Goal: Task Accomplishment & Management: Use online tool/utility

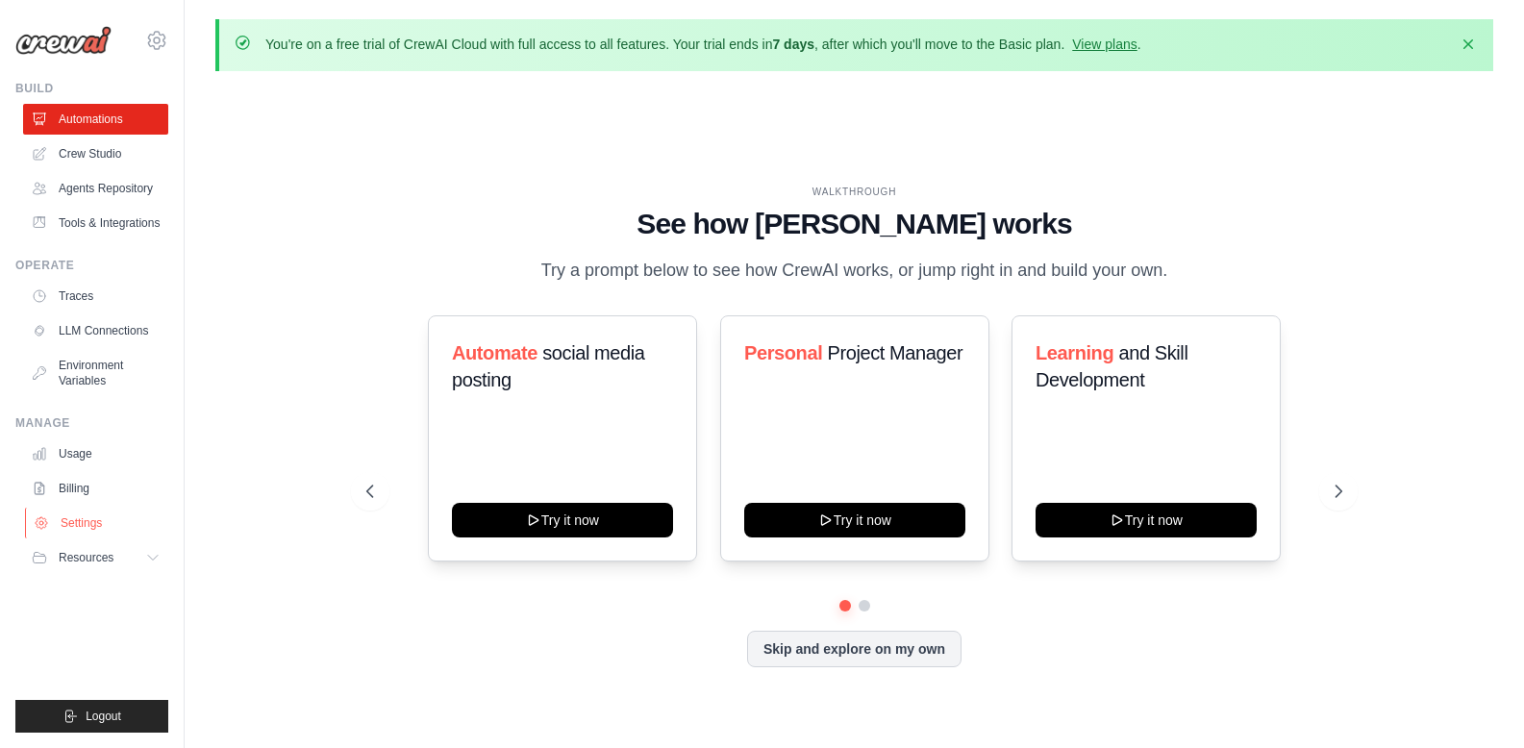
click at [70, 531] on link "Settings" at bounding box center [97, 523] width 145 height 31
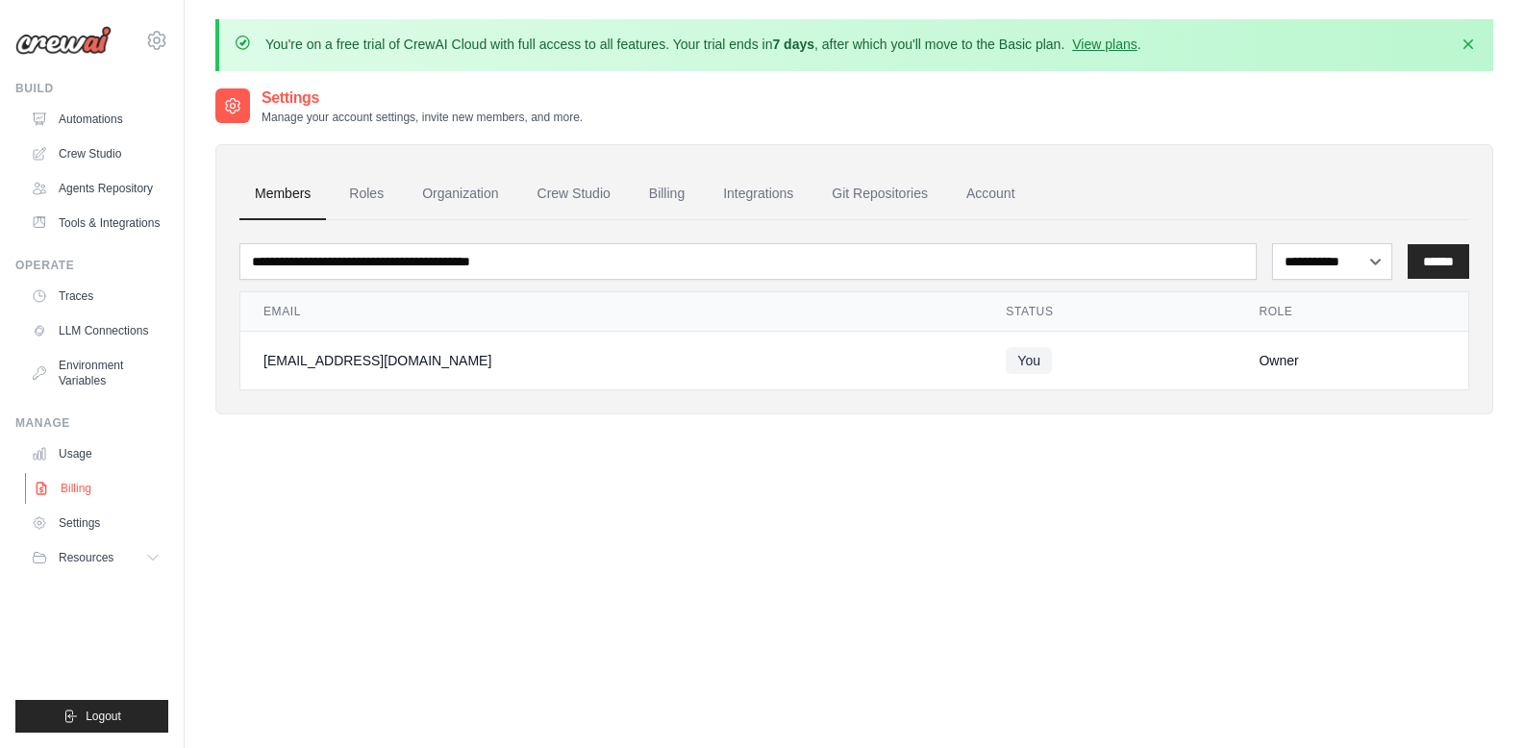
click at [70, 500] on link "Billing" at bounding box center [97, 488] width 145 height 31
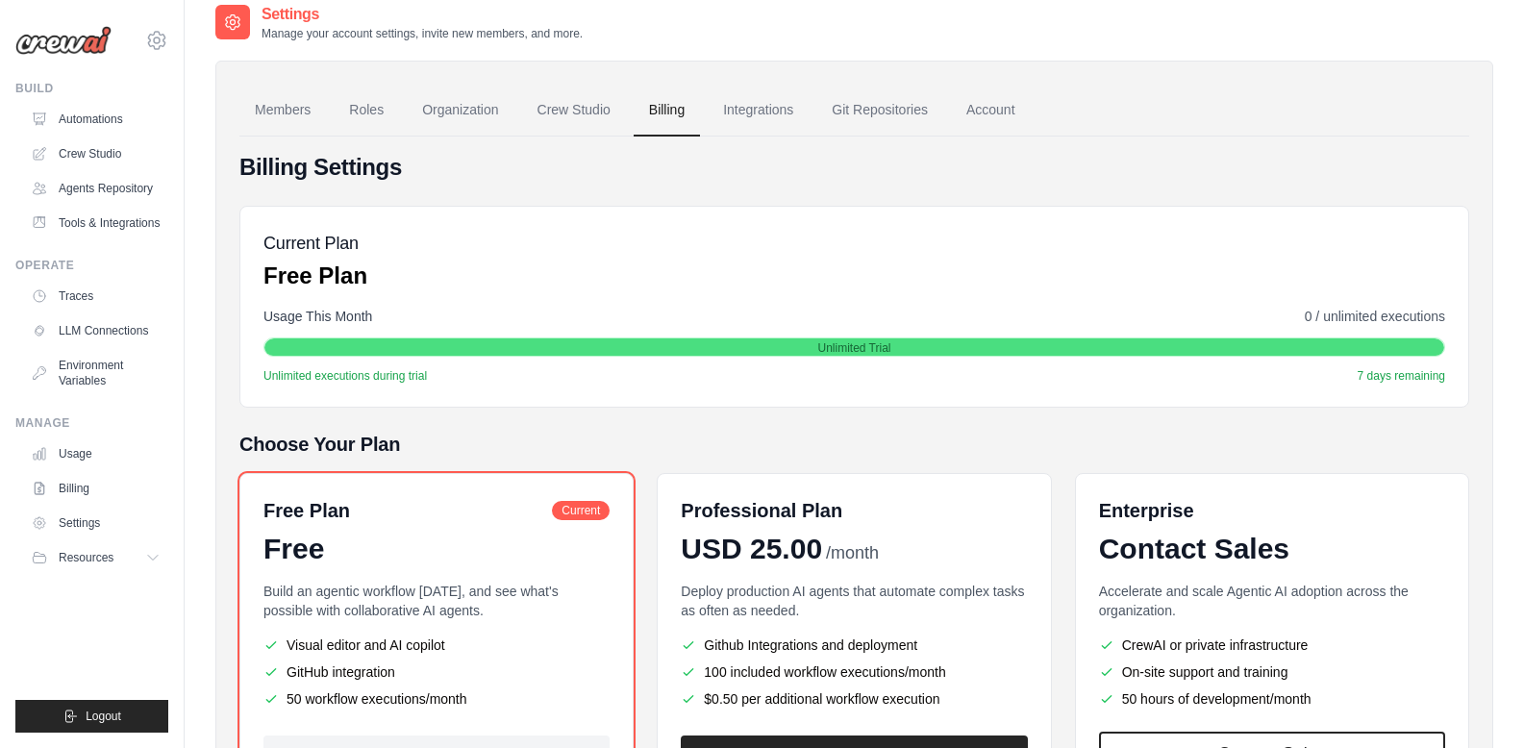
scroll to position [260, 0]
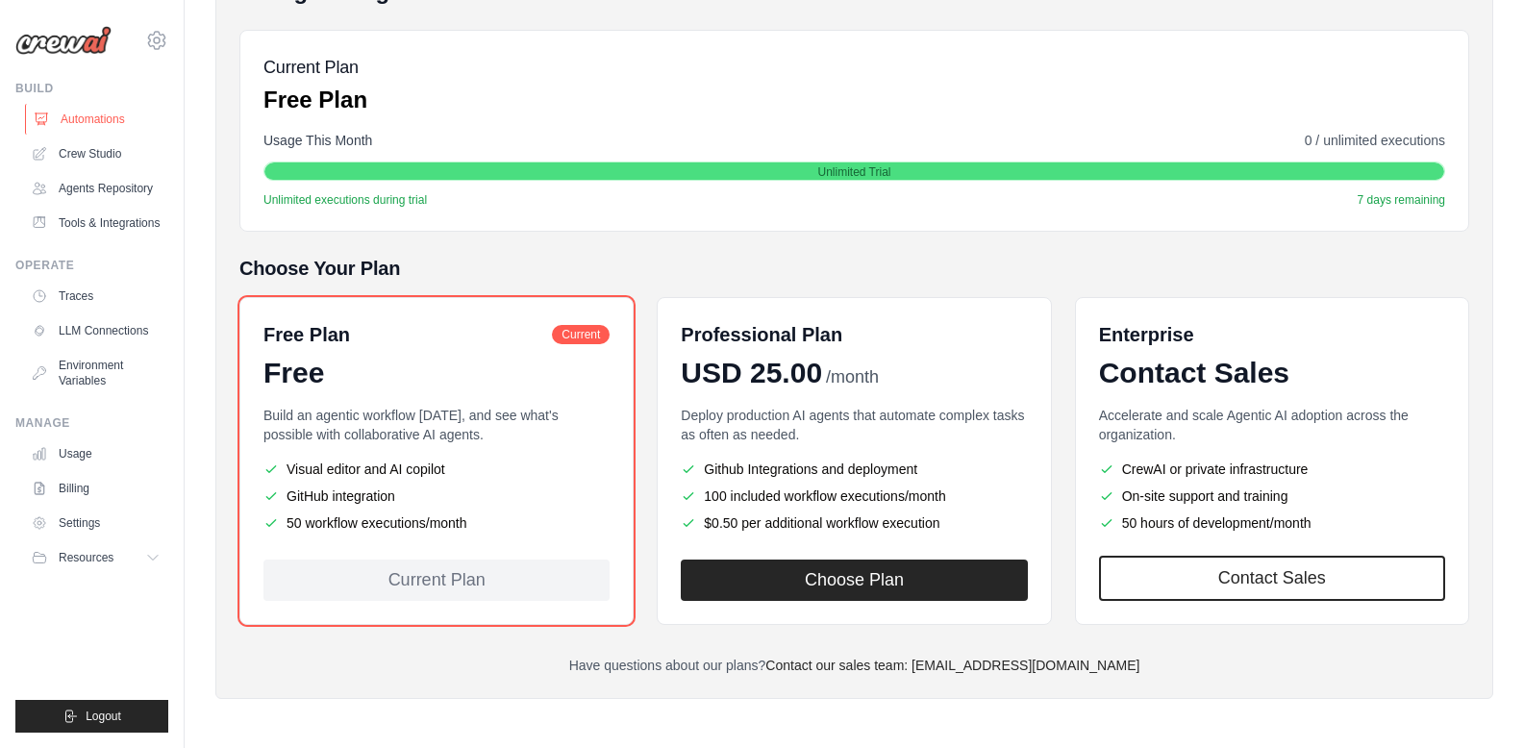
click at [100, 104] on link "Automations" at bounding box center [97, 119] width 145 height 31
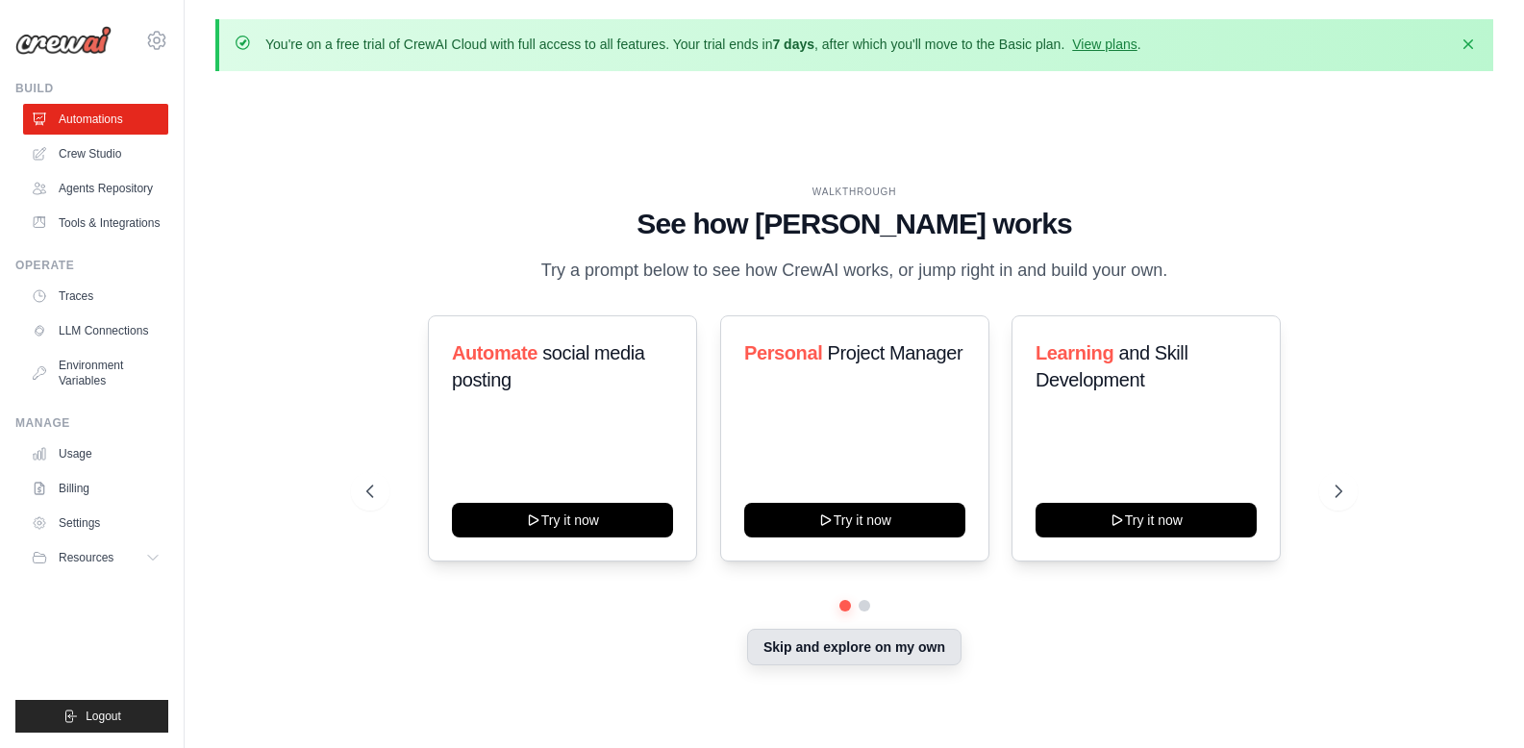
click at [830, 659] on button "Skip and explore on my own" at bounding box center [854, 647] width 214 height 37
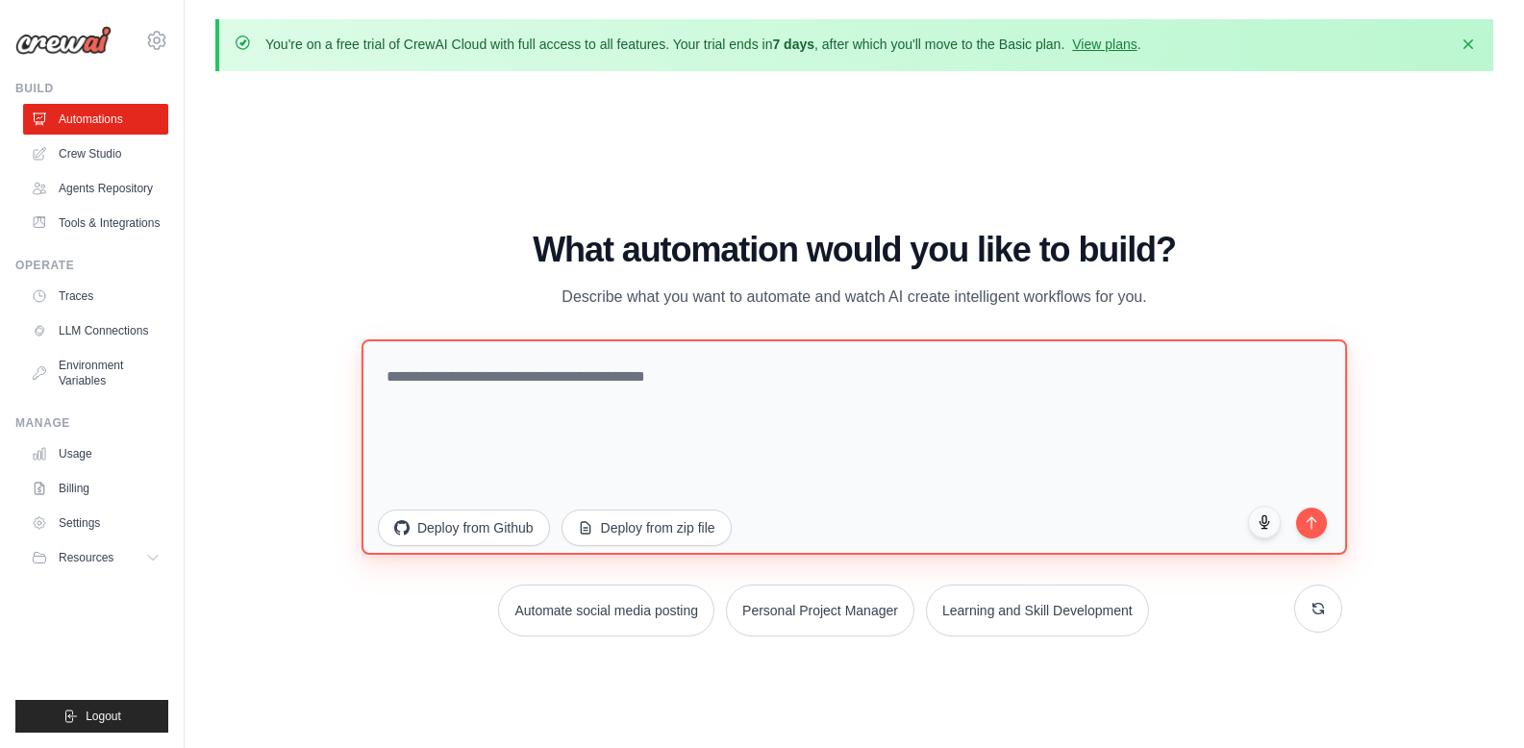
click at [511, 391] on textarea at bounding box center [855, 447] width 986 height 215
paste textarea "**********"
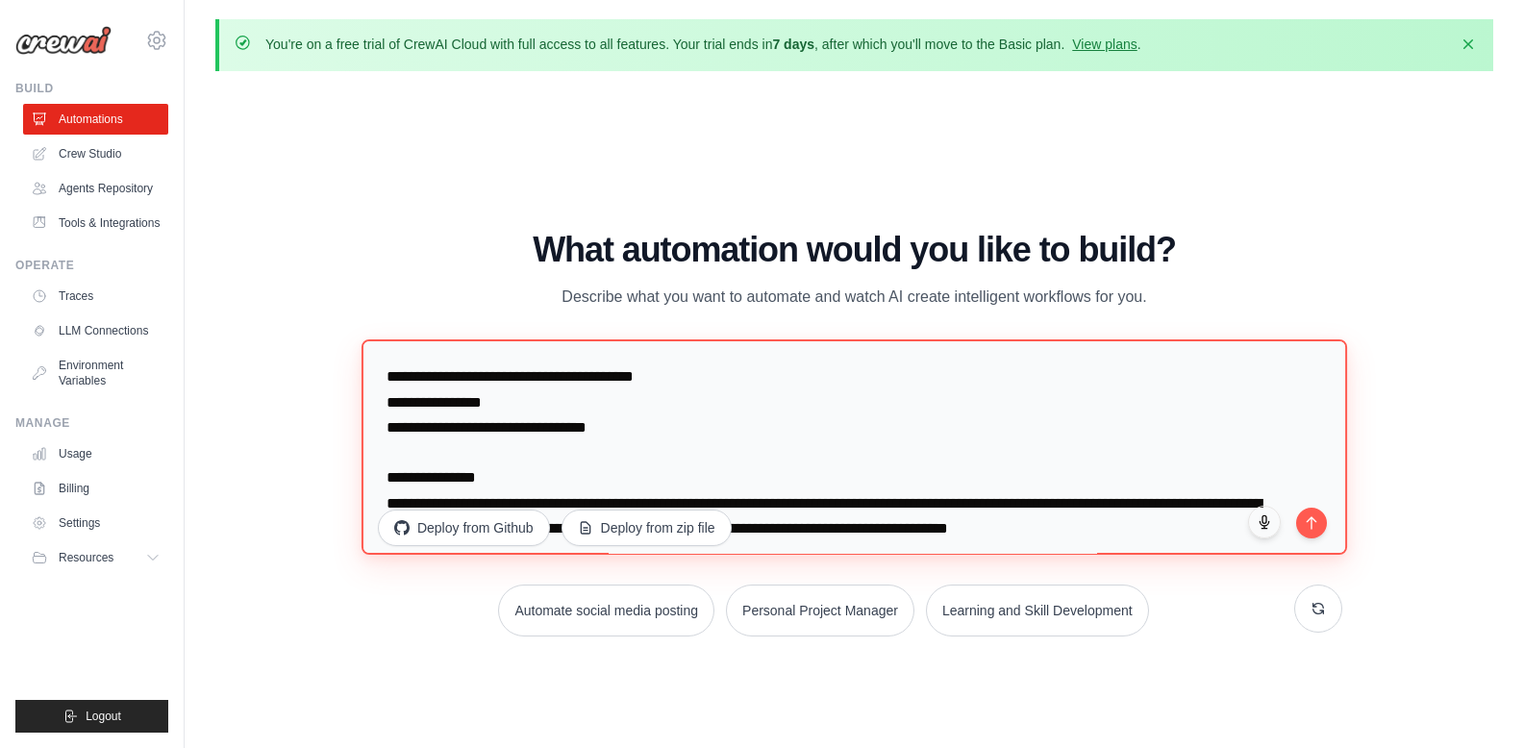
scroll to position [562, 0]
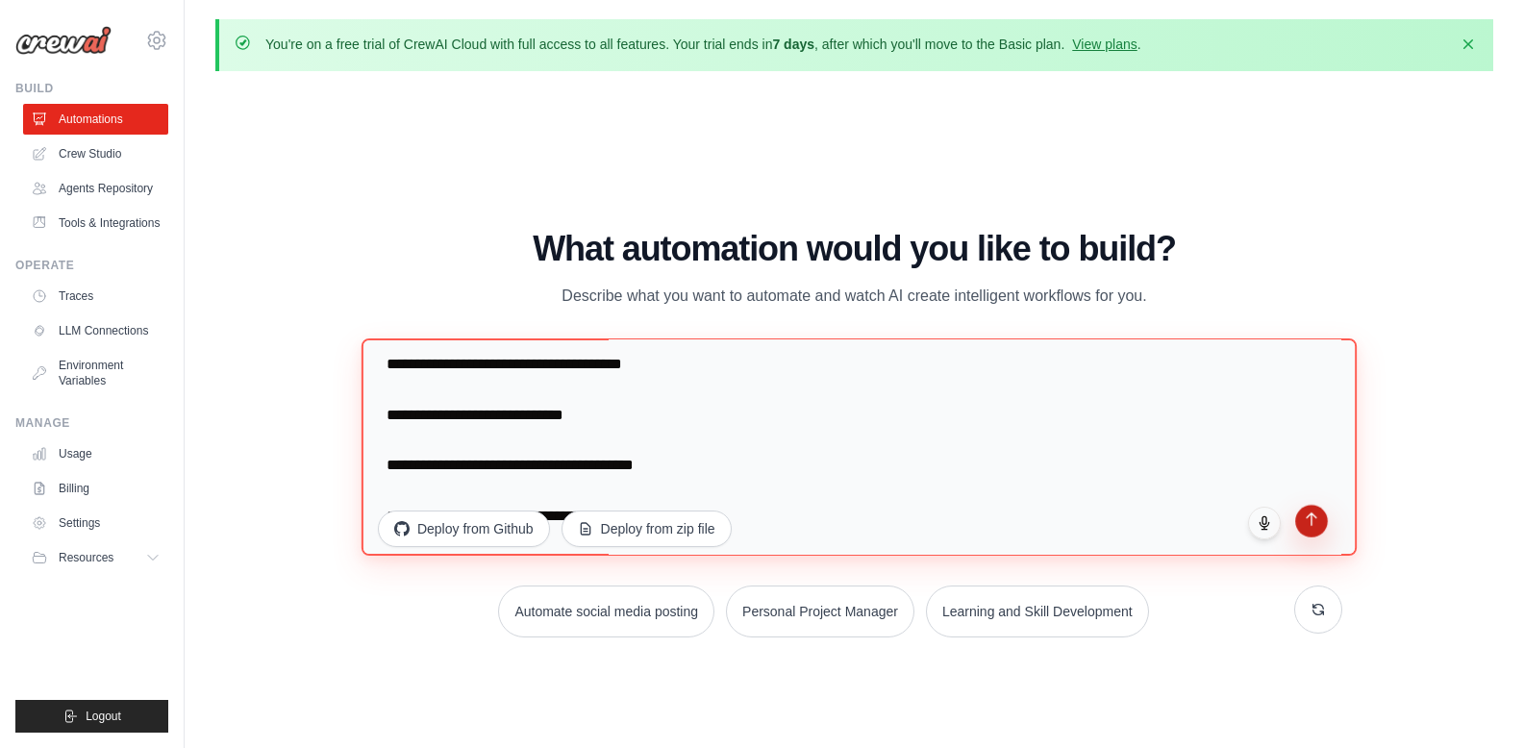
type textarea "**********"
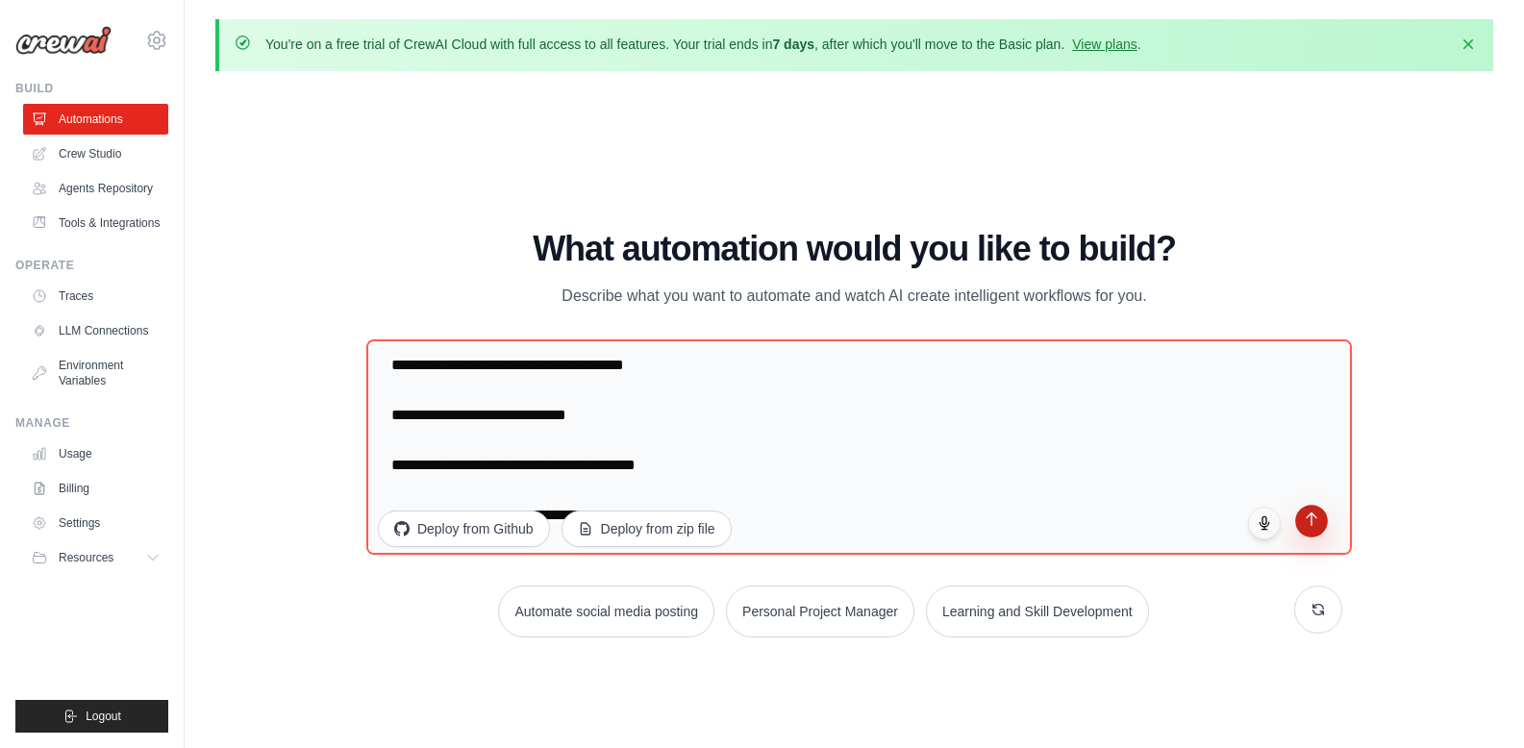
click at [1311, 530] on button "submit" at bounding box center [1312, 521] width 33 height 33
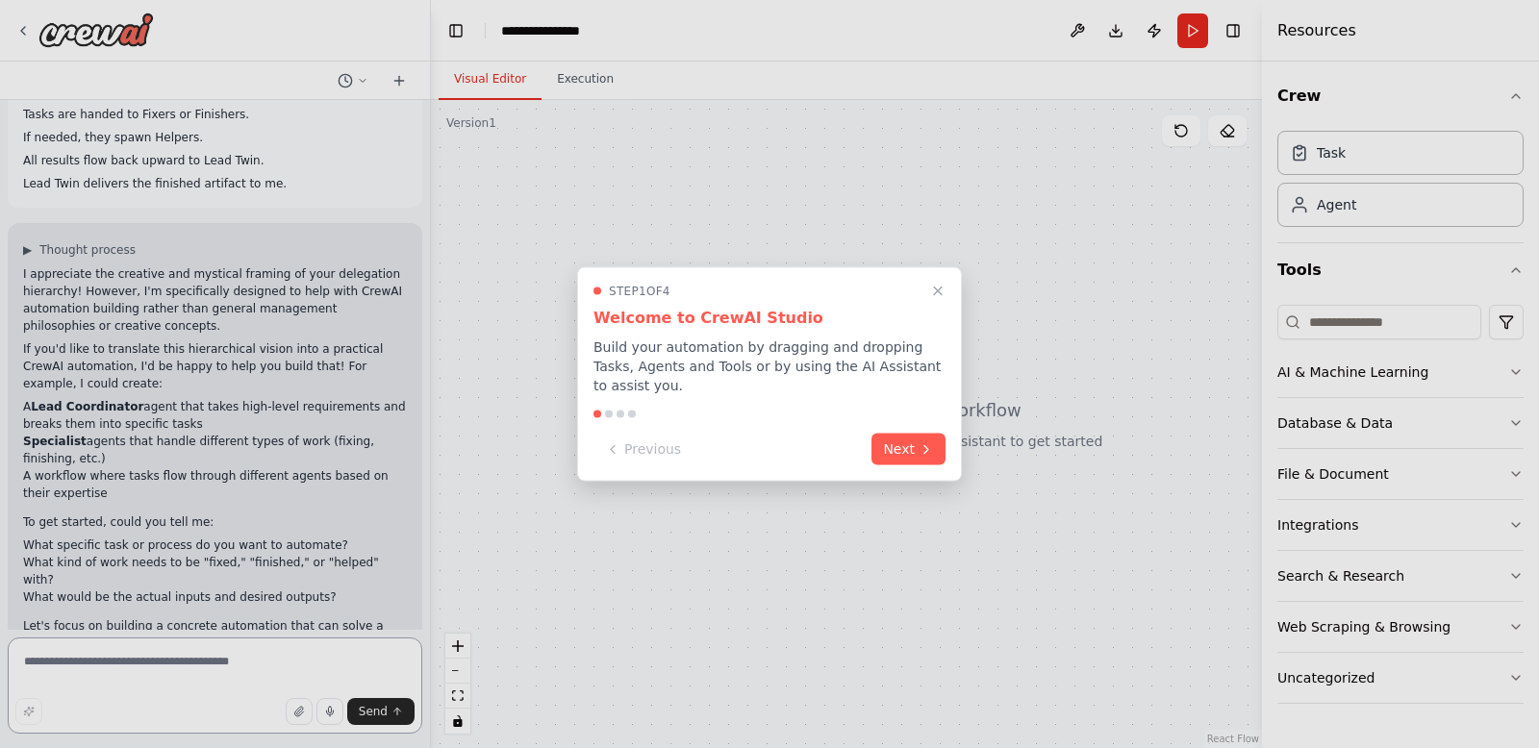
scroll to position [331, 0]
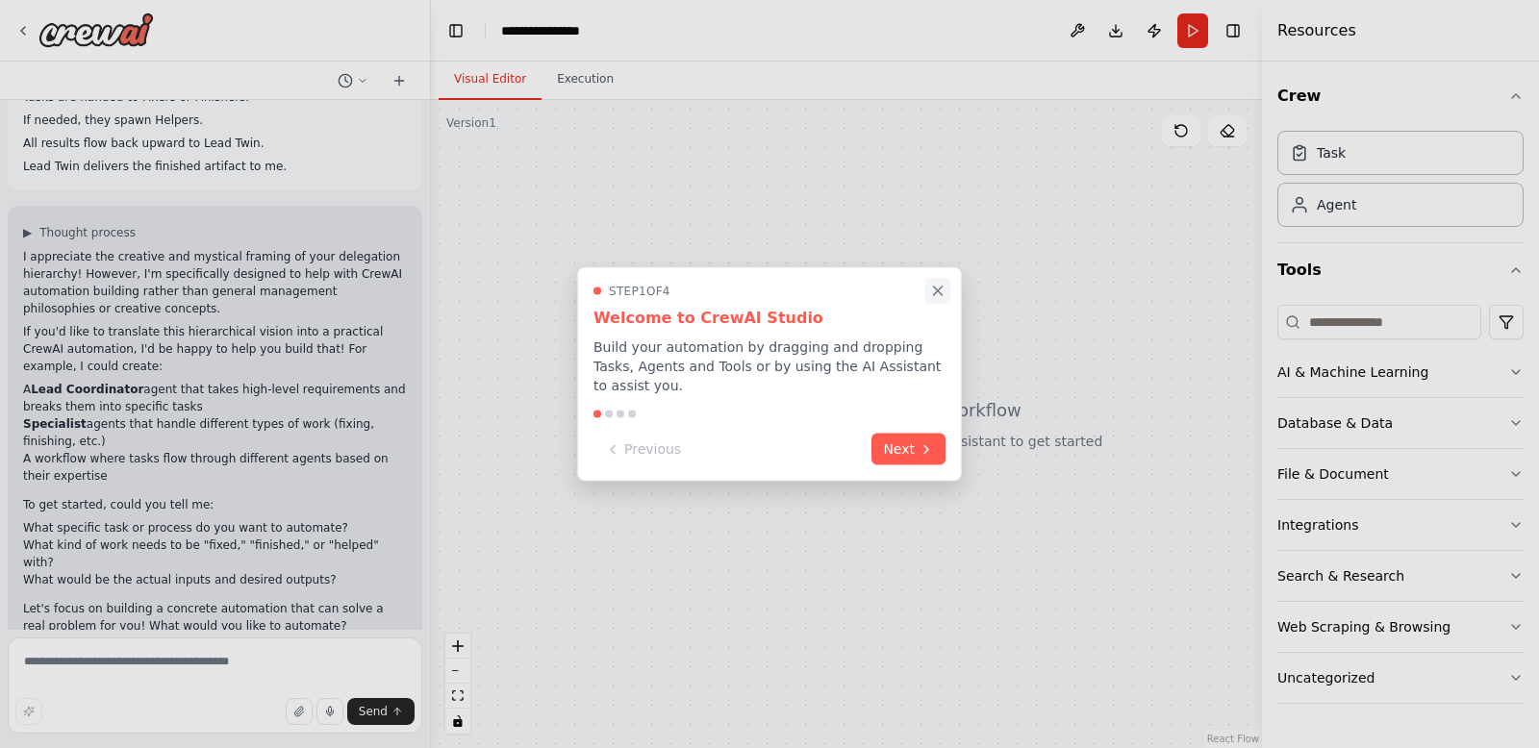
click at [937, 286] on icon "Close walkthrough" at bounding box center [937, 291] width 17 height 17
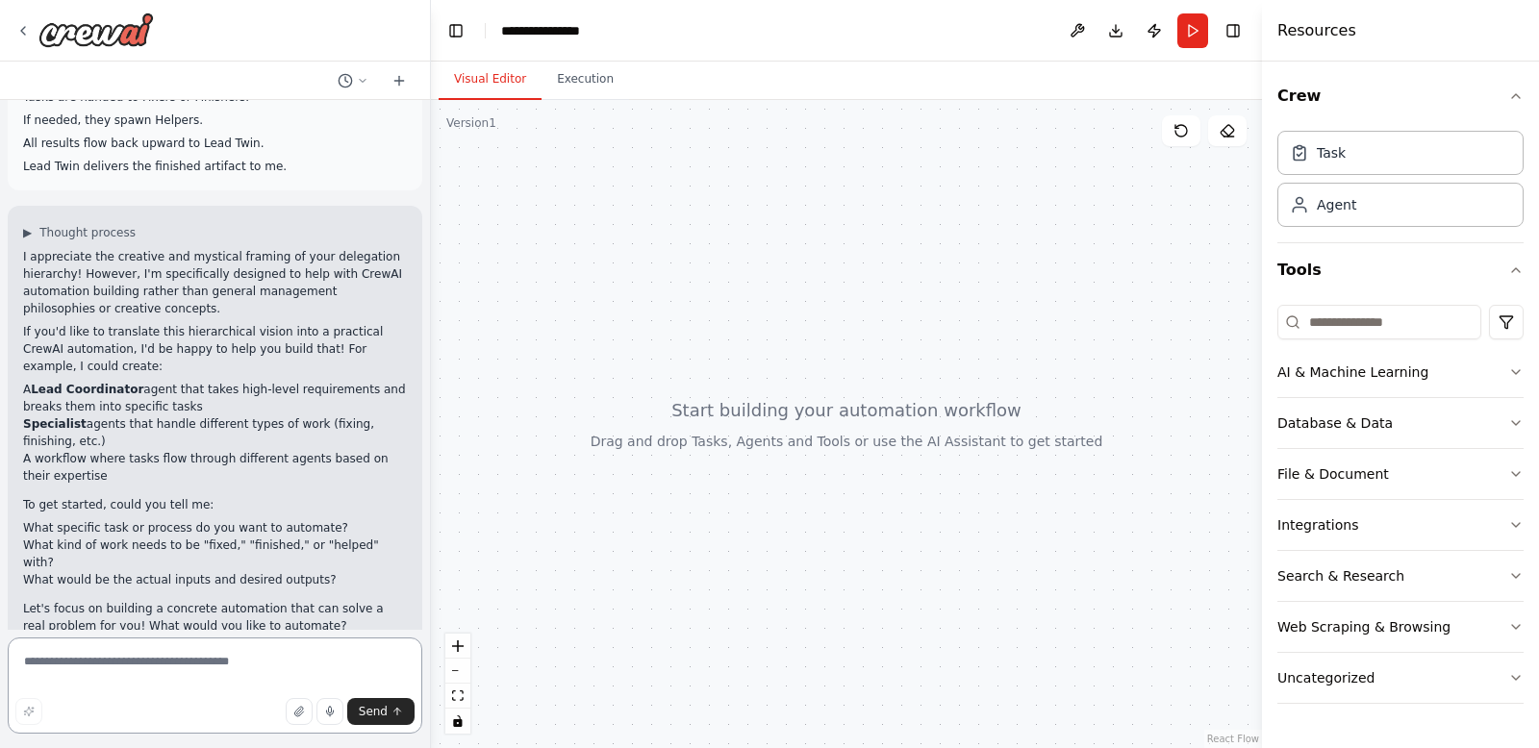
click at [113, 680] on textarea at bounding box center [215, 686] width 415 height 96
paste textarea "**********"
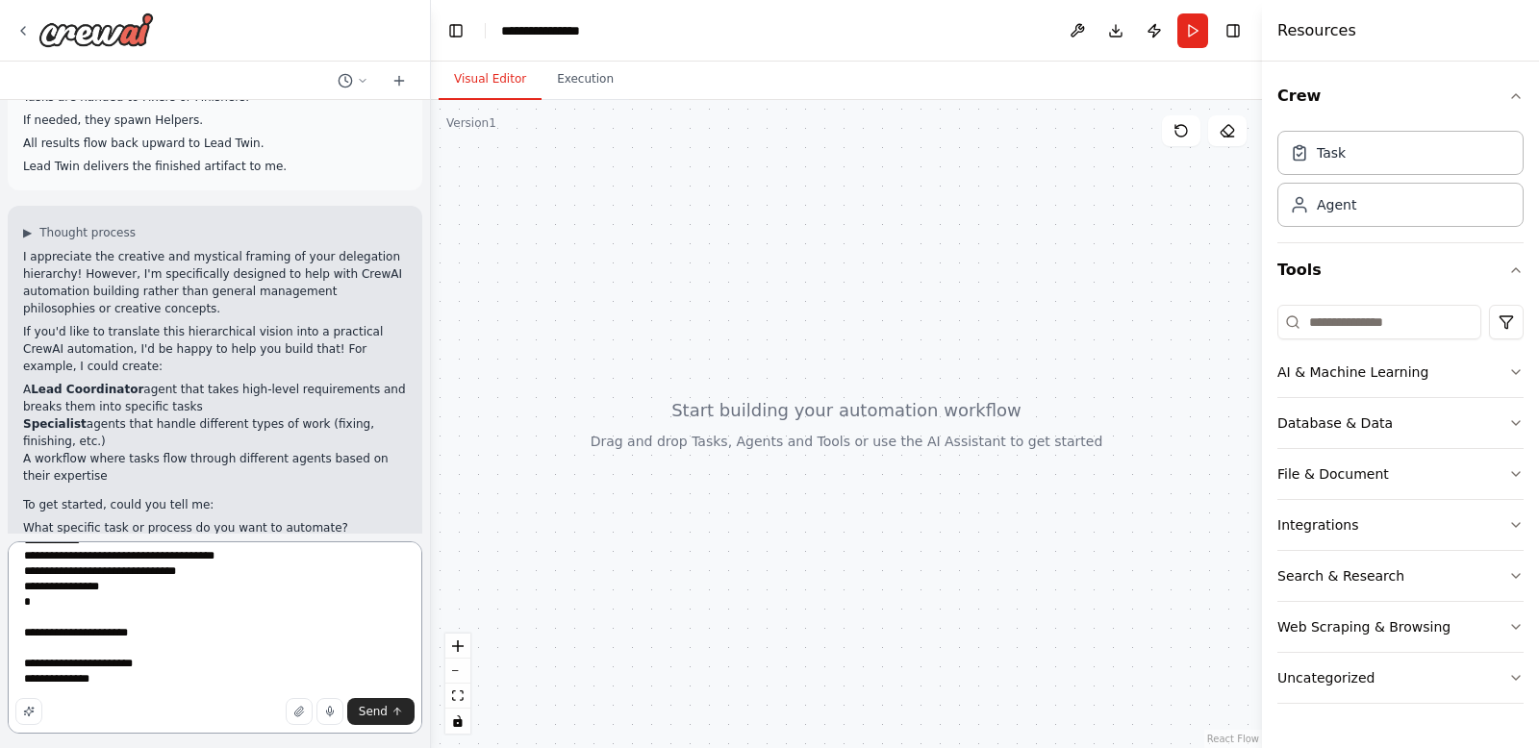
scroll to position [1010, 0]
type textarea "**********"
click at [396, 706] on icon "submit" at bounding box center [397, 712] width 12 height 12
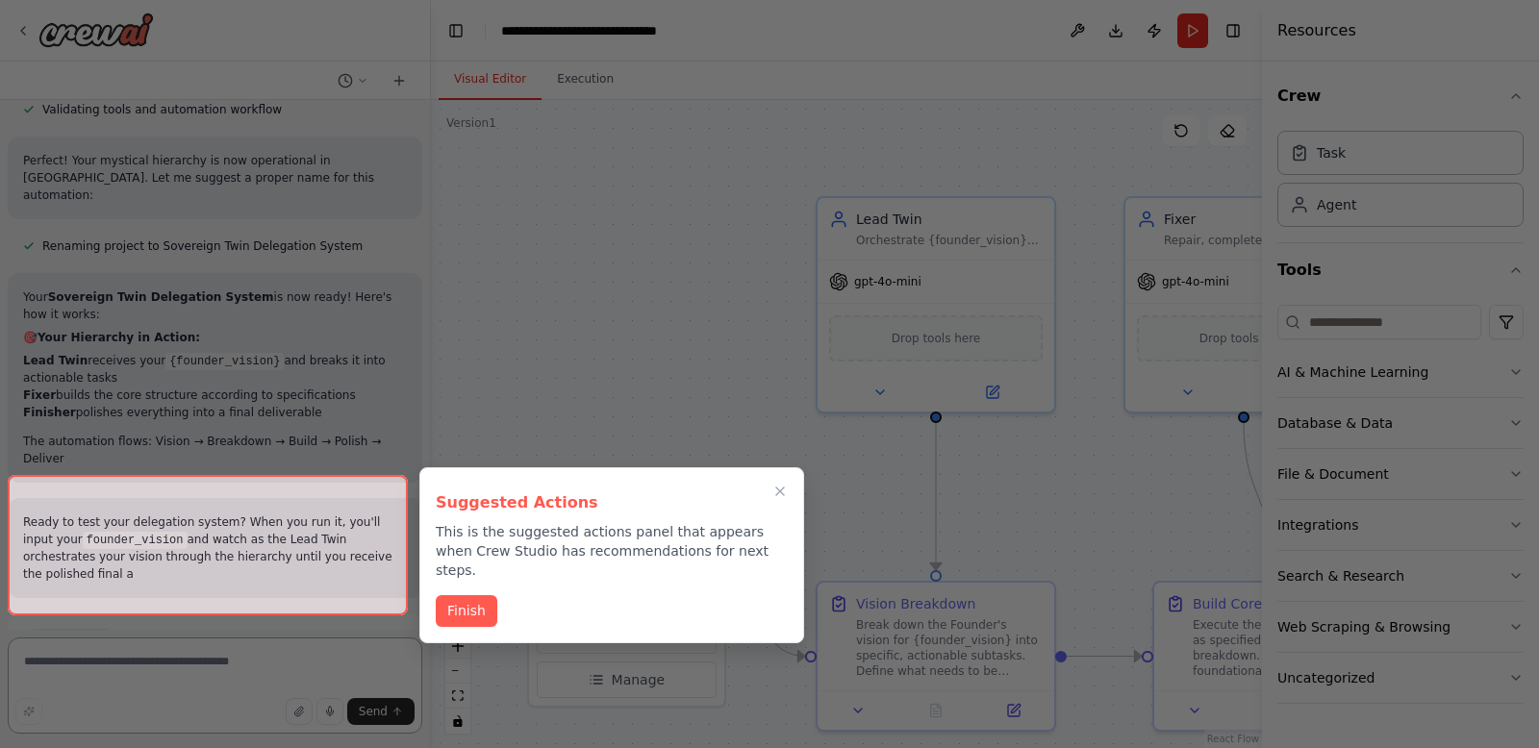
scroll to position [2176, 0]
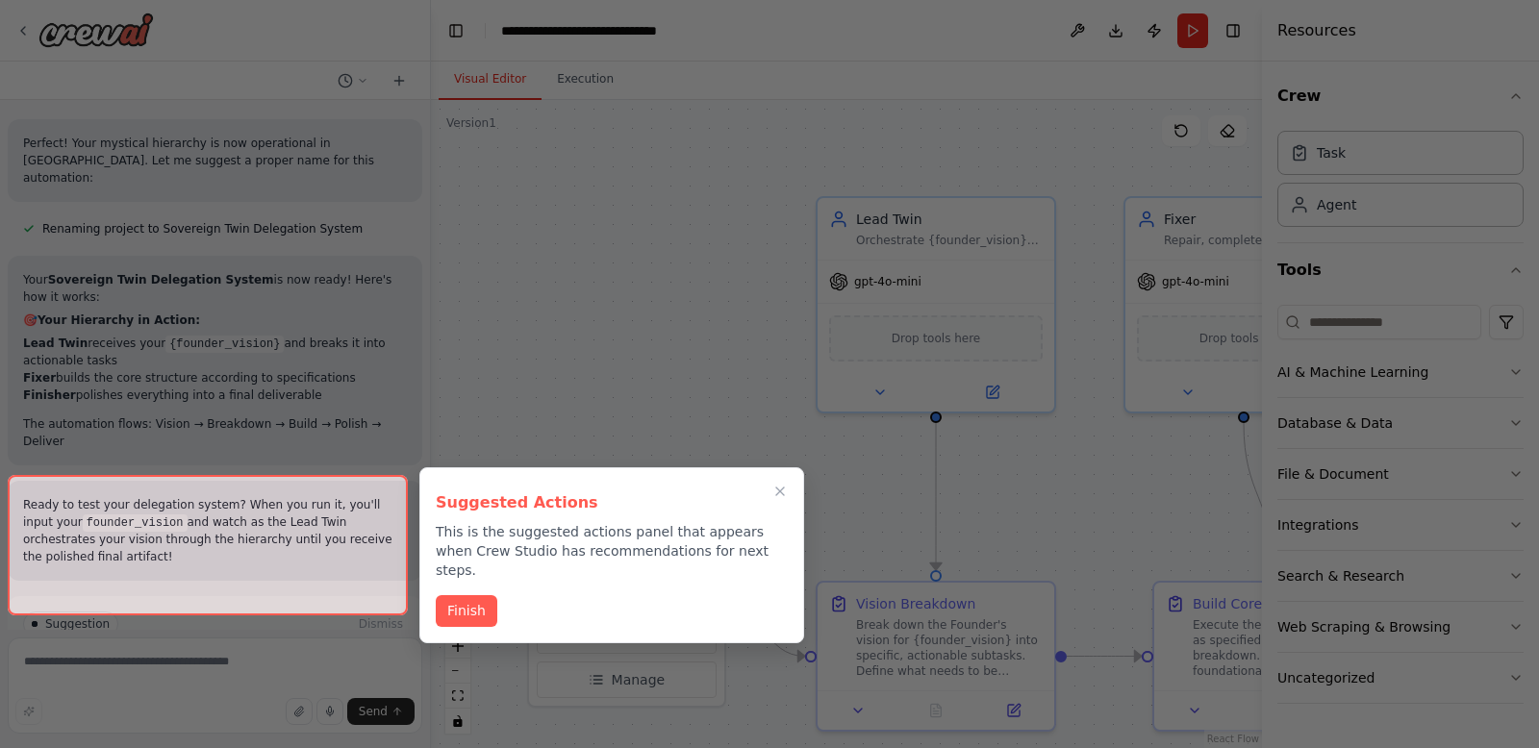
click at [225, 589] on div at bounding box center [208, 545] width 400 height 140
click at [461, 593] on button "Finish" at bounding box center [467, 609] width 62 height 32
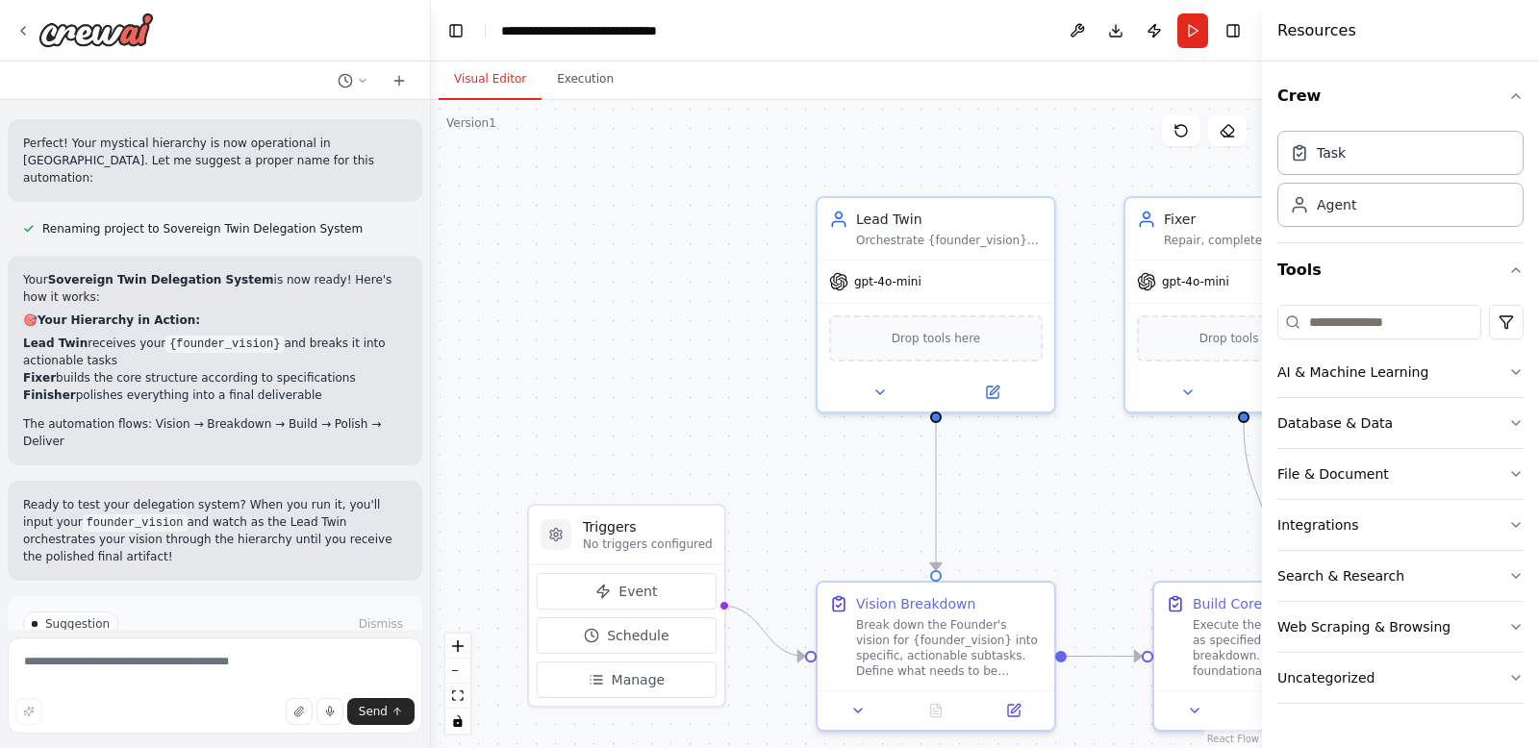
click at [276, 648] on p "I have some suggestions to help you move forward with your automation." at bounding box center [215, 663] width 384 height 31
click at [84, 617] on span "Suggestion" at bounding box center [77, 624] width 64 height 15
click at [161, 691] on button "Run Automation" at bounding box center [215, 706] width 384 height 31
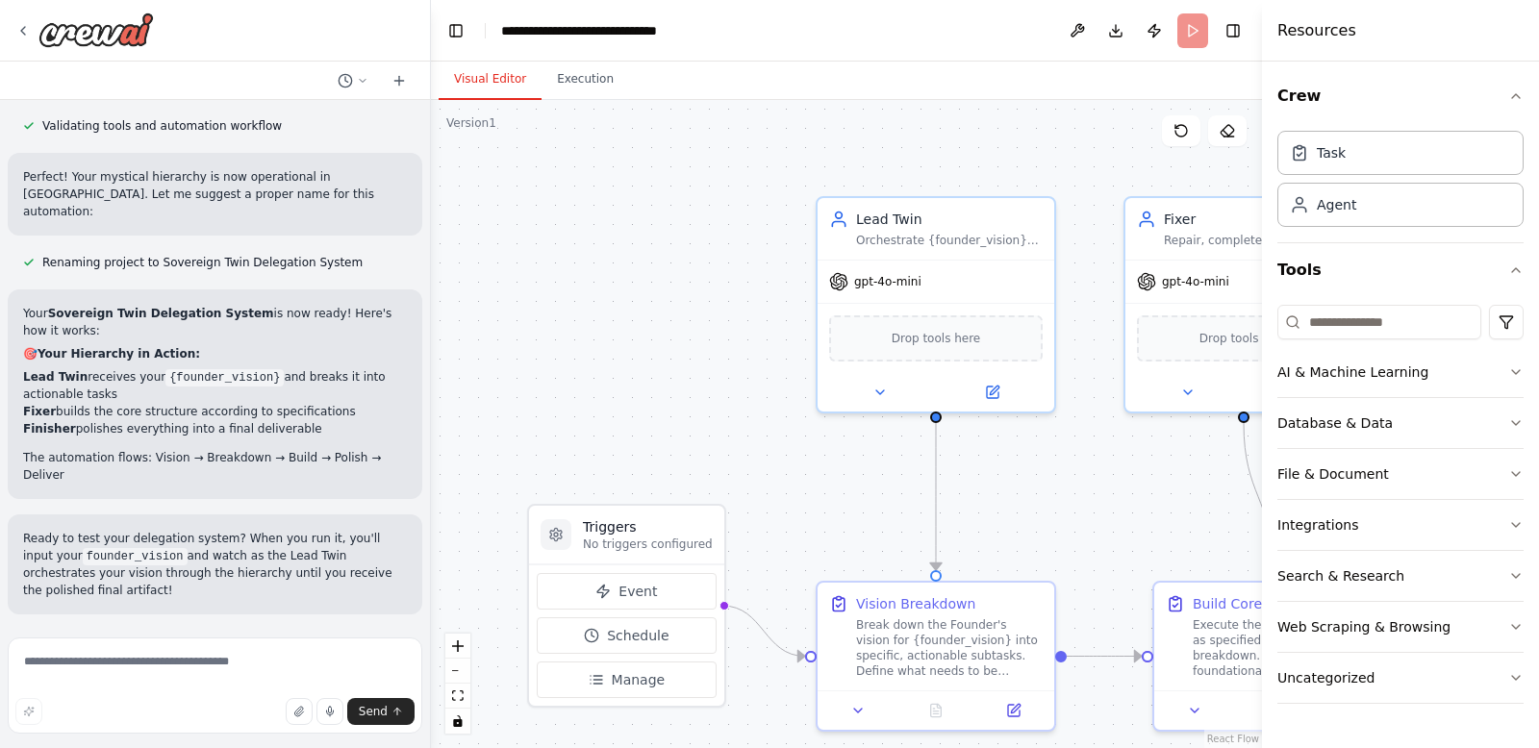
scroll to position [2020, 0]
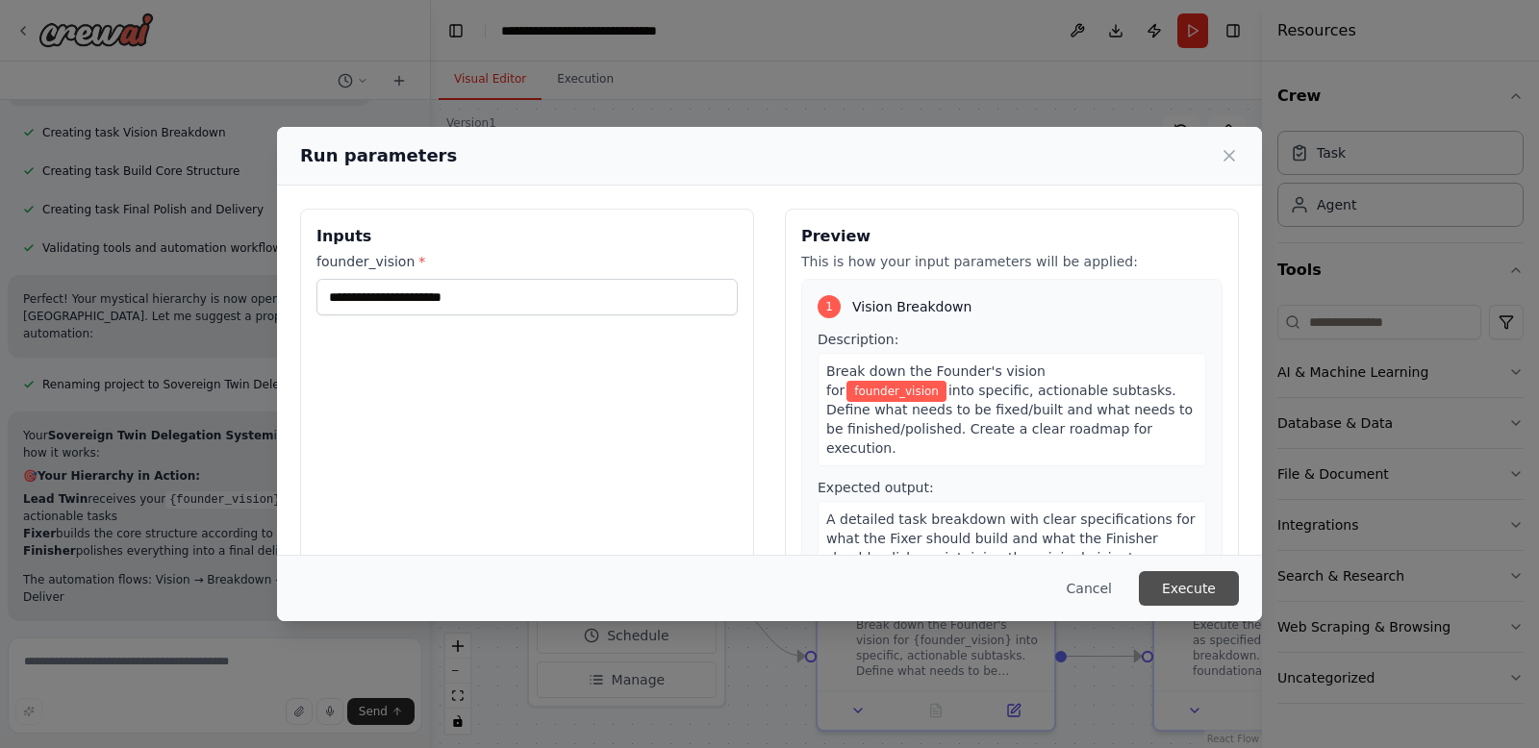
click at [1210, 591] on button "Execute" at bounding box center [1189, 588] width 100 height 35
click at [946, 381] on span "founder_vision" at bounding box center [896, 391] width 100 height 21
click at [1102, 383] on span "into specific, actionable subtasks. Define what needs to be fixed/built and wha…" at bounding box center [1009, 419] width 366 height 73
click at [1101, 379] on div "Break down the Founder's vision for founder_vision into specific, actionable su…" at bounding box center [1012, 409] width 389 height 113
click at [946, 381] on span "founder_vision" at bounding box center [896, 391] width 100 height 21
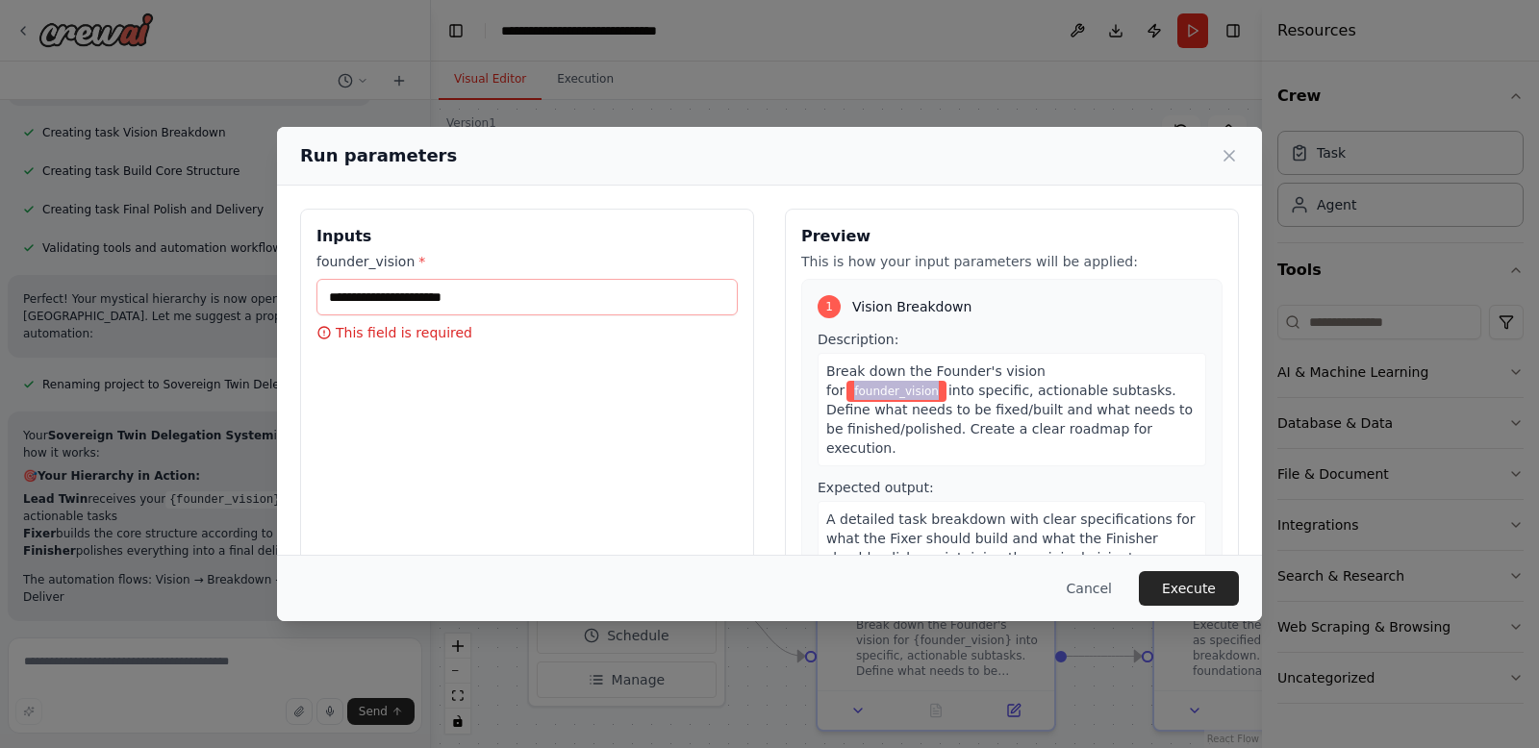
click at [946, 381] on span "founder_vision" at bounding box center [896, 391] width 100 height 21
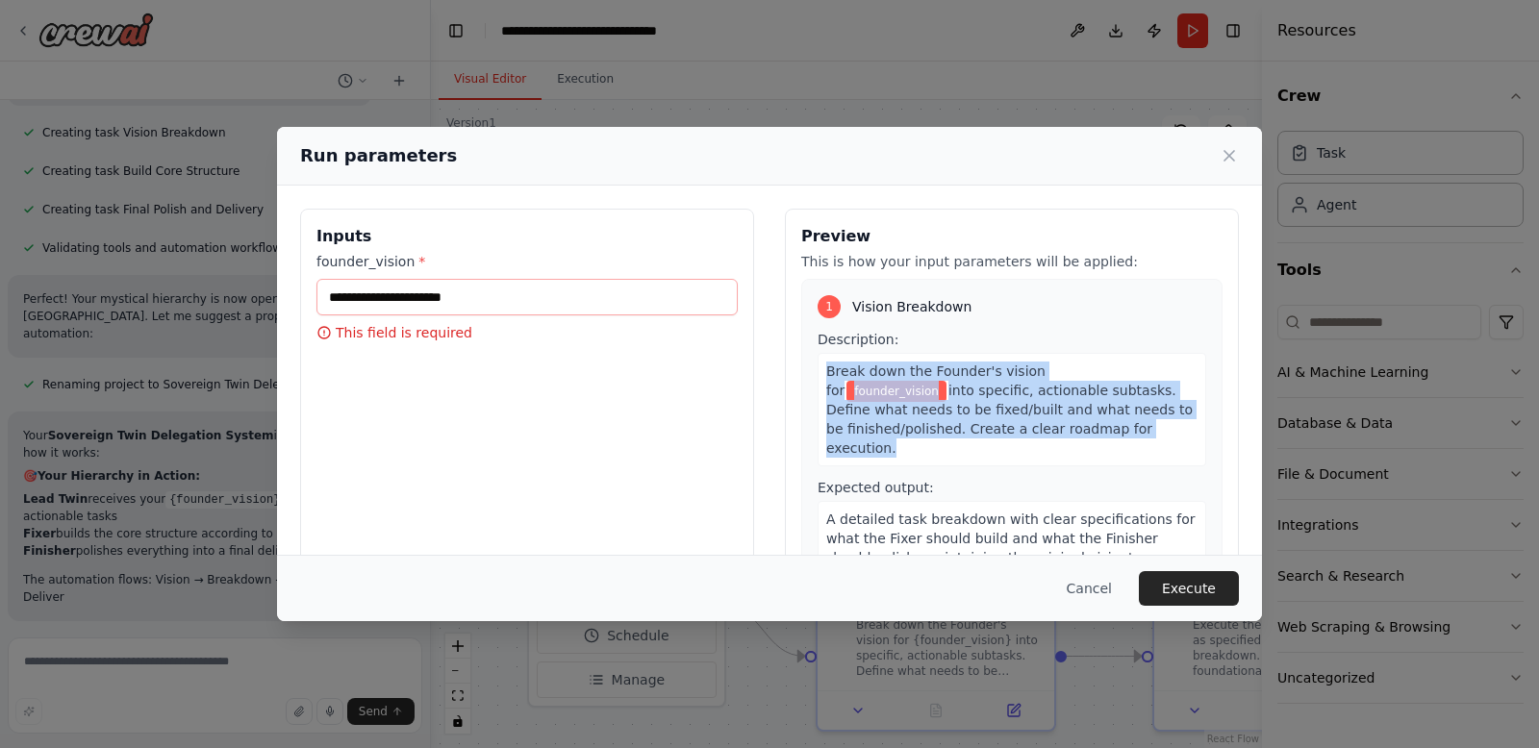
click at [946, 381] on span "founder_vision" at bounding box center [896, 391] width 100 height 21
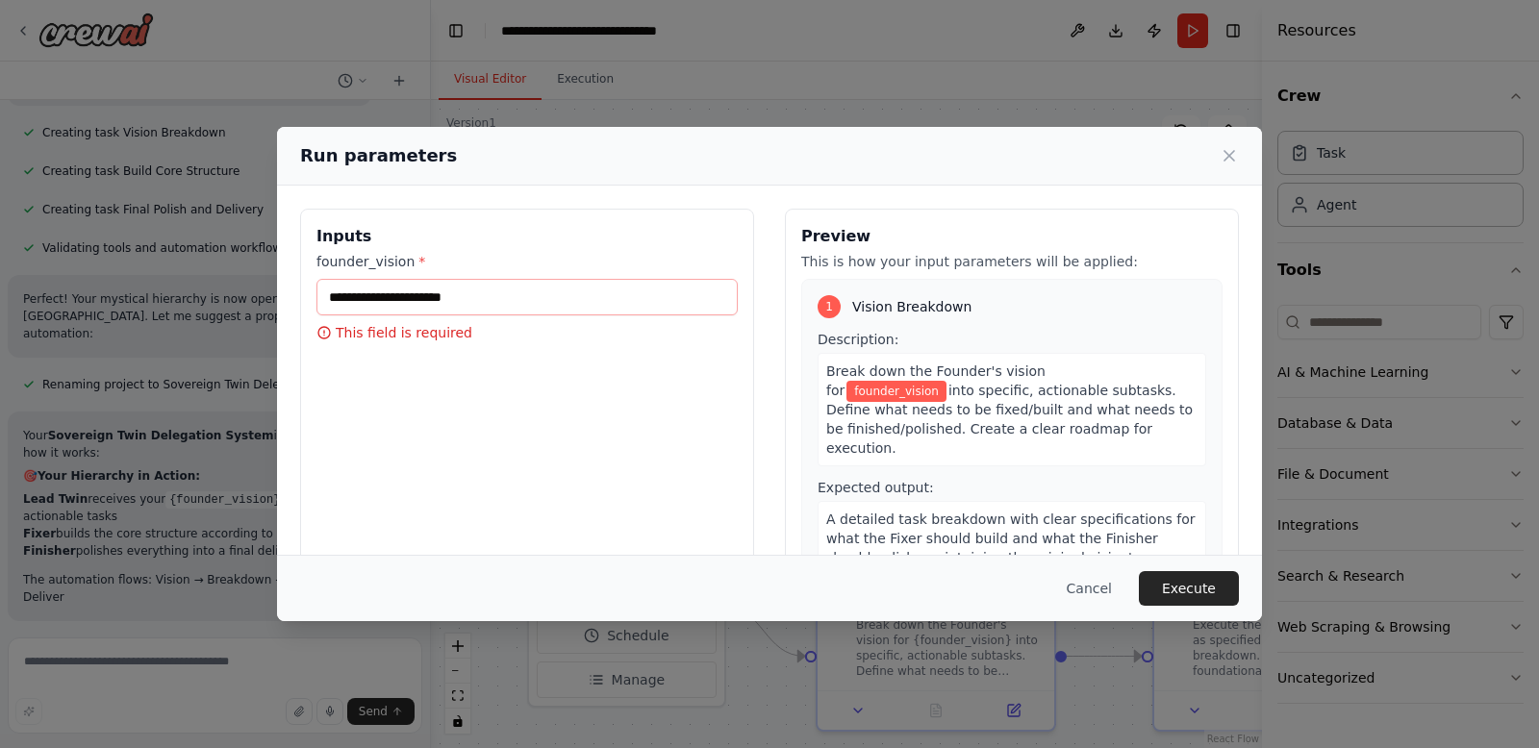
click at [946, 381] on span "founder_vision" at bounding box center [896, 391] width 100 height 21
click at [374, 294] on input "founder_vision *" at bounding box center [526, 297] width 421 height 37
click at [375, 293] on input "founder_vision *" at bounding box center [526, 297] width 421 height 37
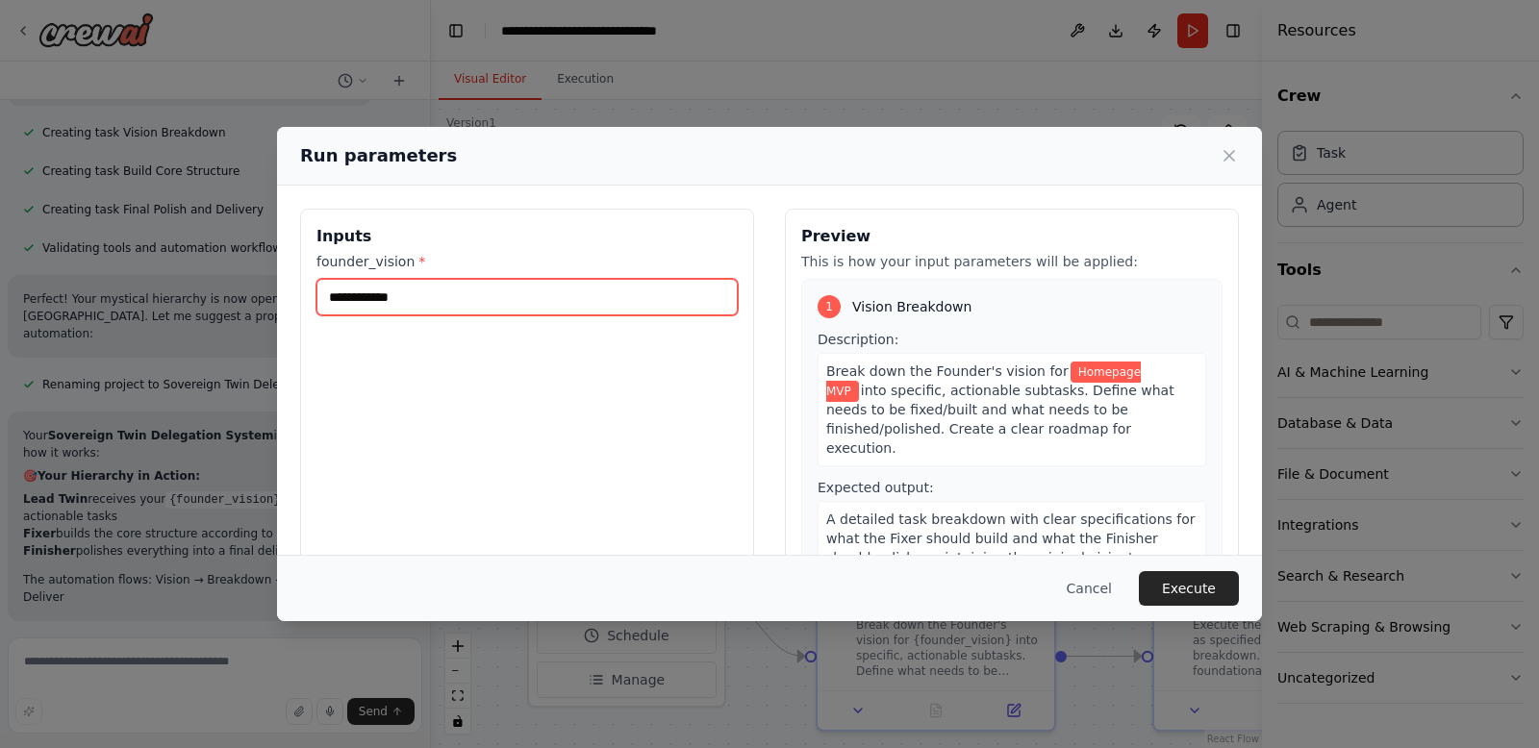
type input "**********"
click at [1275, 578] on div "**********" at bounding box center [769, 374] width 1539 height 748
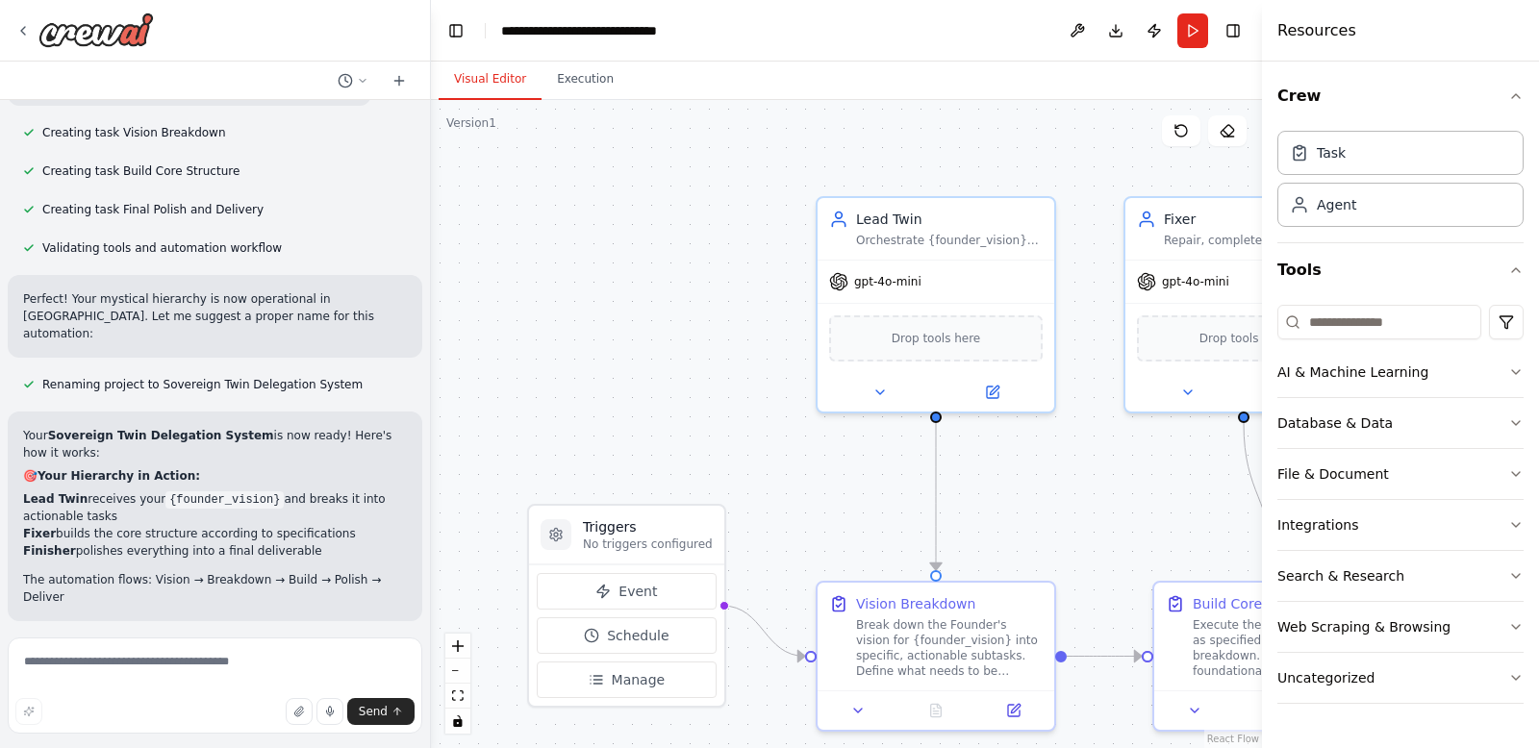
click at [326, 652] on p "Ready to test your delegation system? When you run it, you'll input your founde…" at bounding box center [215, 686] width 384 height 69
click at [289, 663] on textarea at bounding box center [215, 686] width 415 height 96
click at [902, 344] on div "Drop tools here" at bounding box center [936, 335] width 214 height 46
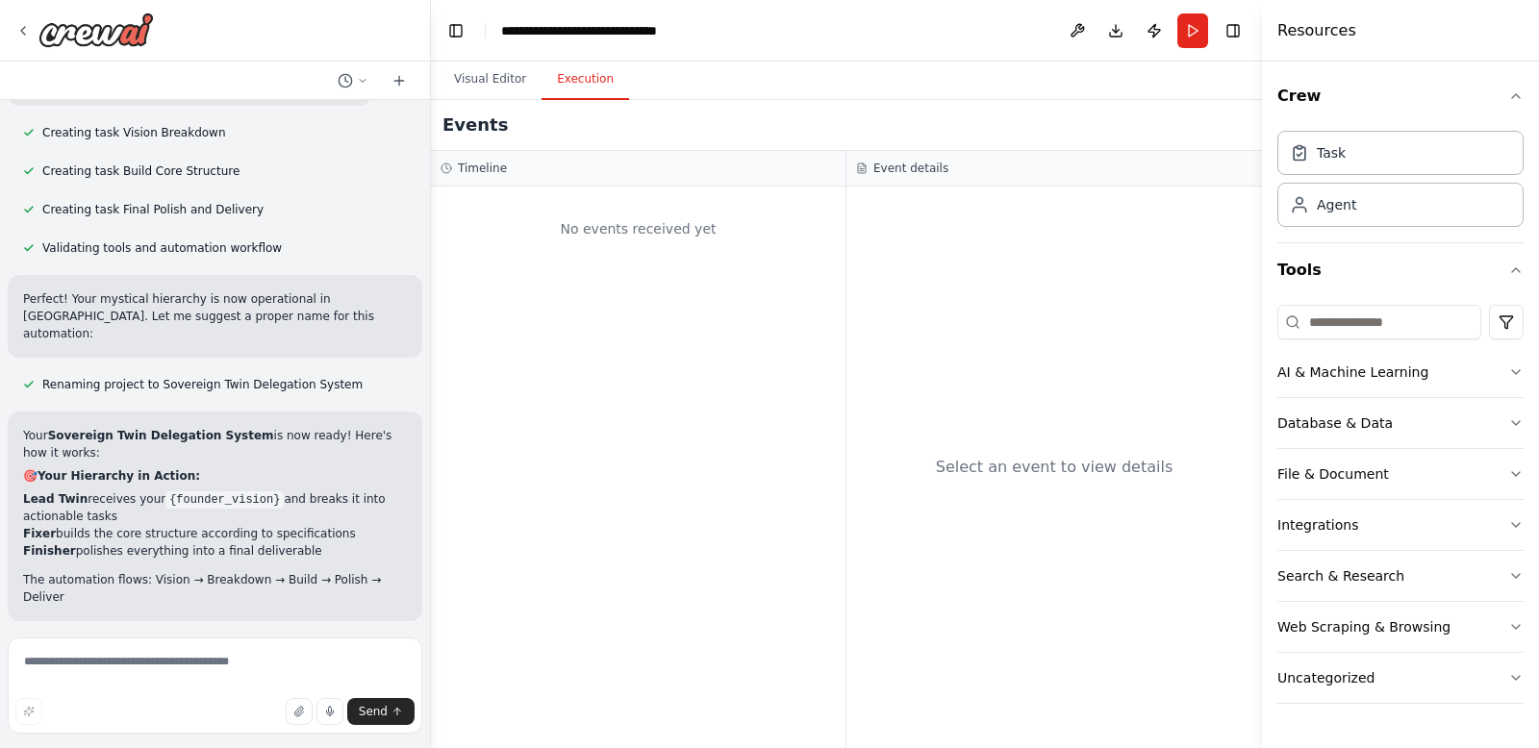
click at [569, 82] on button "Execution" at bounding box center [585, 80] width 88 height 40
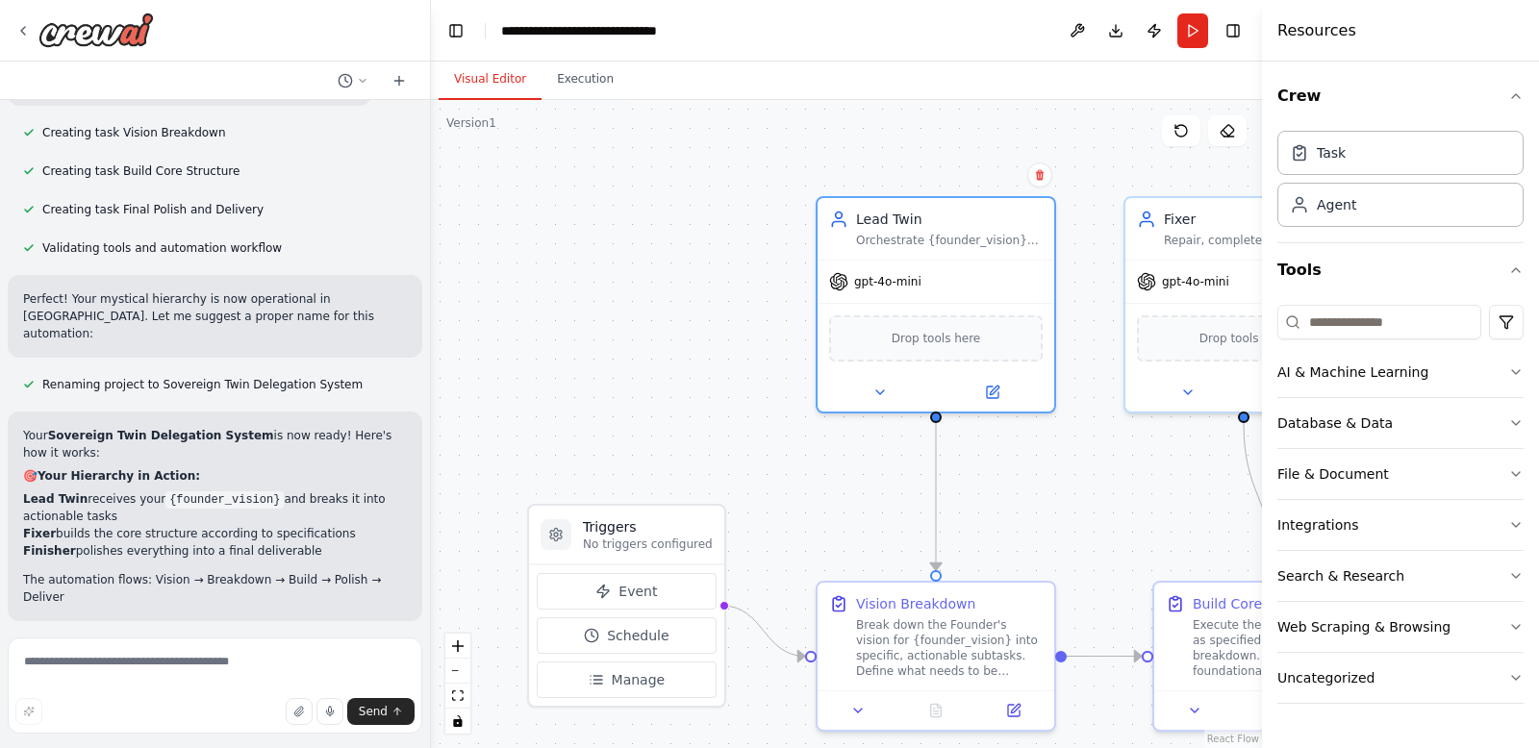
click at [501, 80] on button "Visual Editor" at bounding box center [490, 80] width 103 height 40
click at [1347, 158] on div "Task" at bounding box center [1400, 152] width 246 height 44
click at [1348, 199] on div "Agent" at bounding box center [1336, 203] width 39 height 19
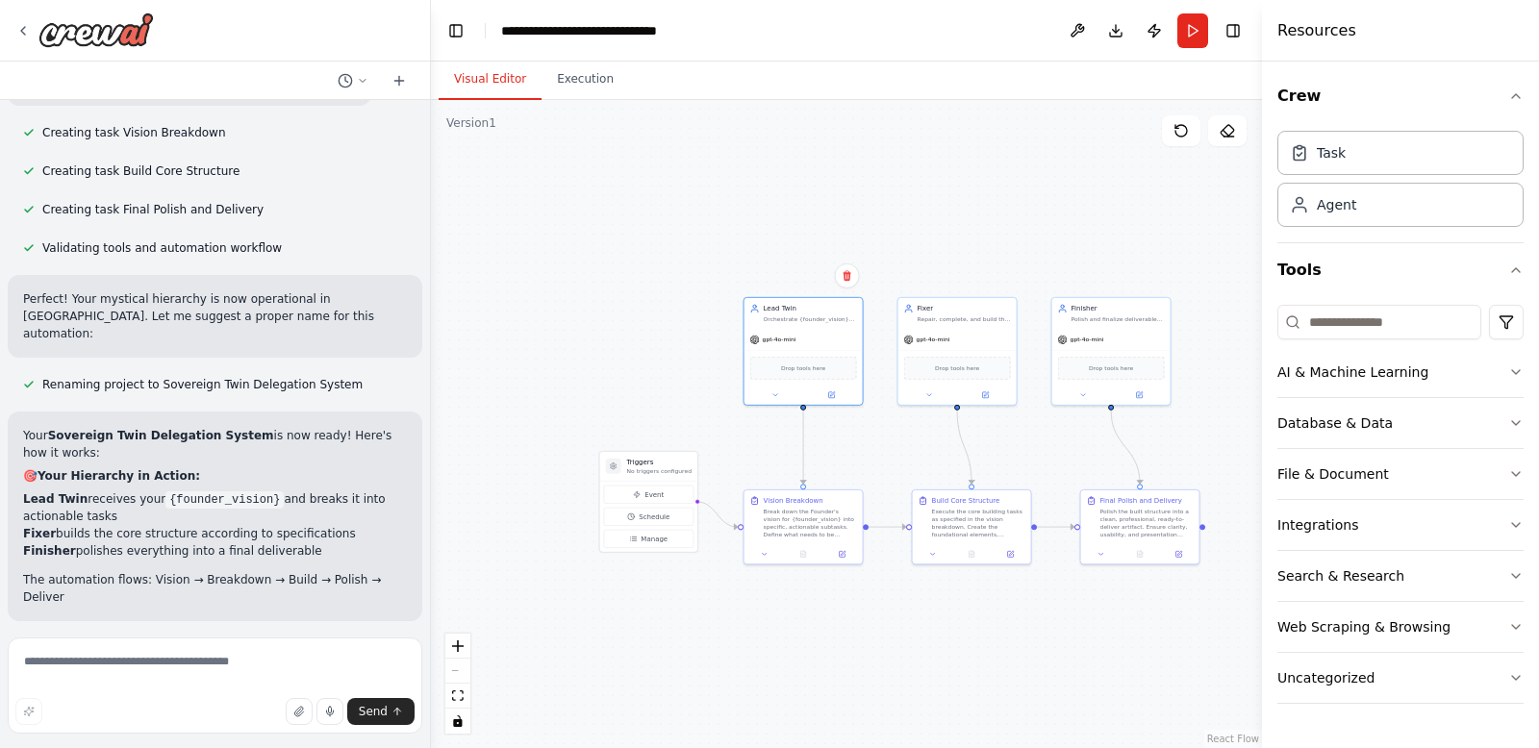
drag, startPoint x: 1213, startPoint y: 483, endPoint x: 1071, endPoint y: 452, distance: 144.7
click at [1071, 452] on div ".deletable-edge-delete-btn { width: 20px; height: 20px; border: 0px solid #ffff…" at bounding box center [846, 424] width 831 height 648
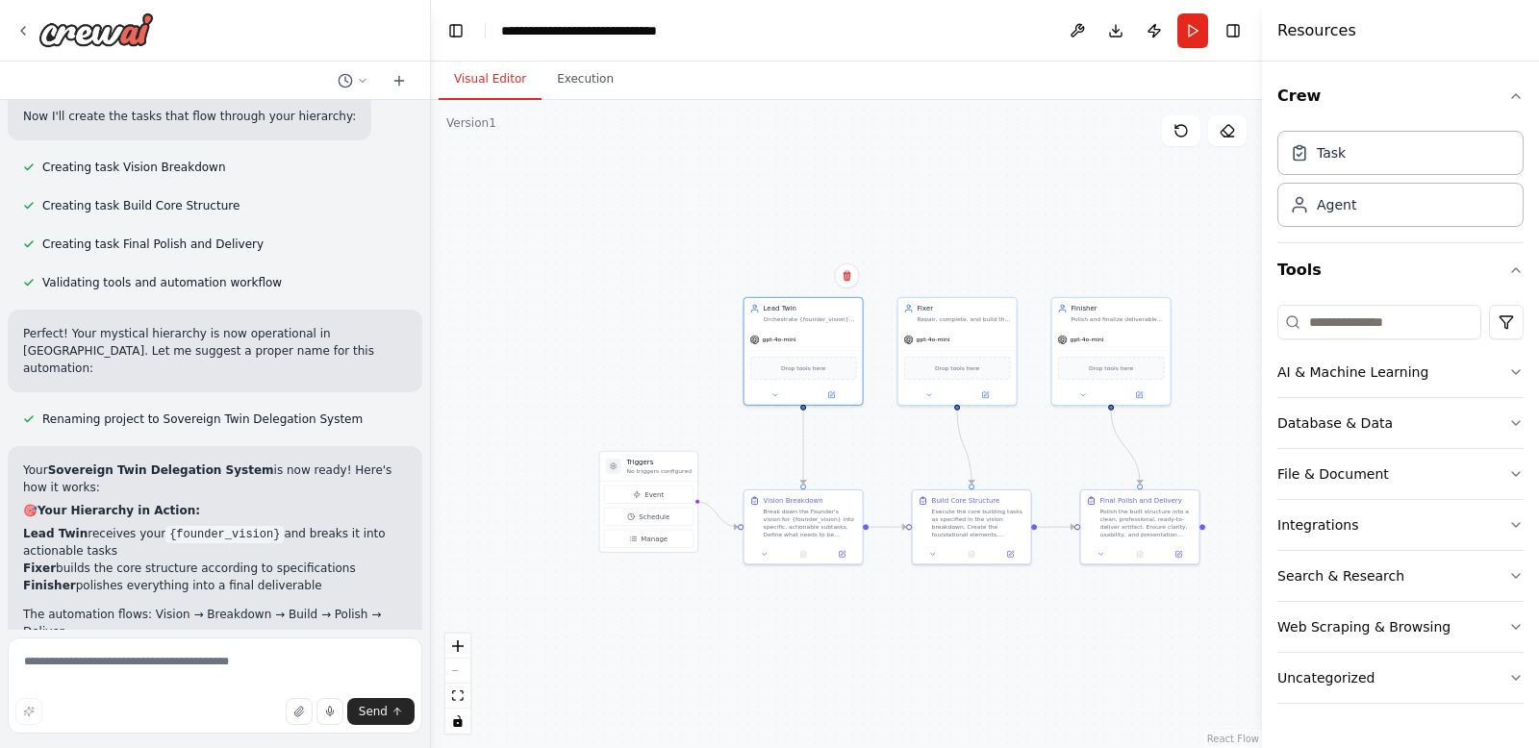
click at [188, 310] on div "Perfect! Your mystical hierarchy is now operational in CrewAI. Let me suggest a…" at bounding box center [215, 351] width 415 height 83
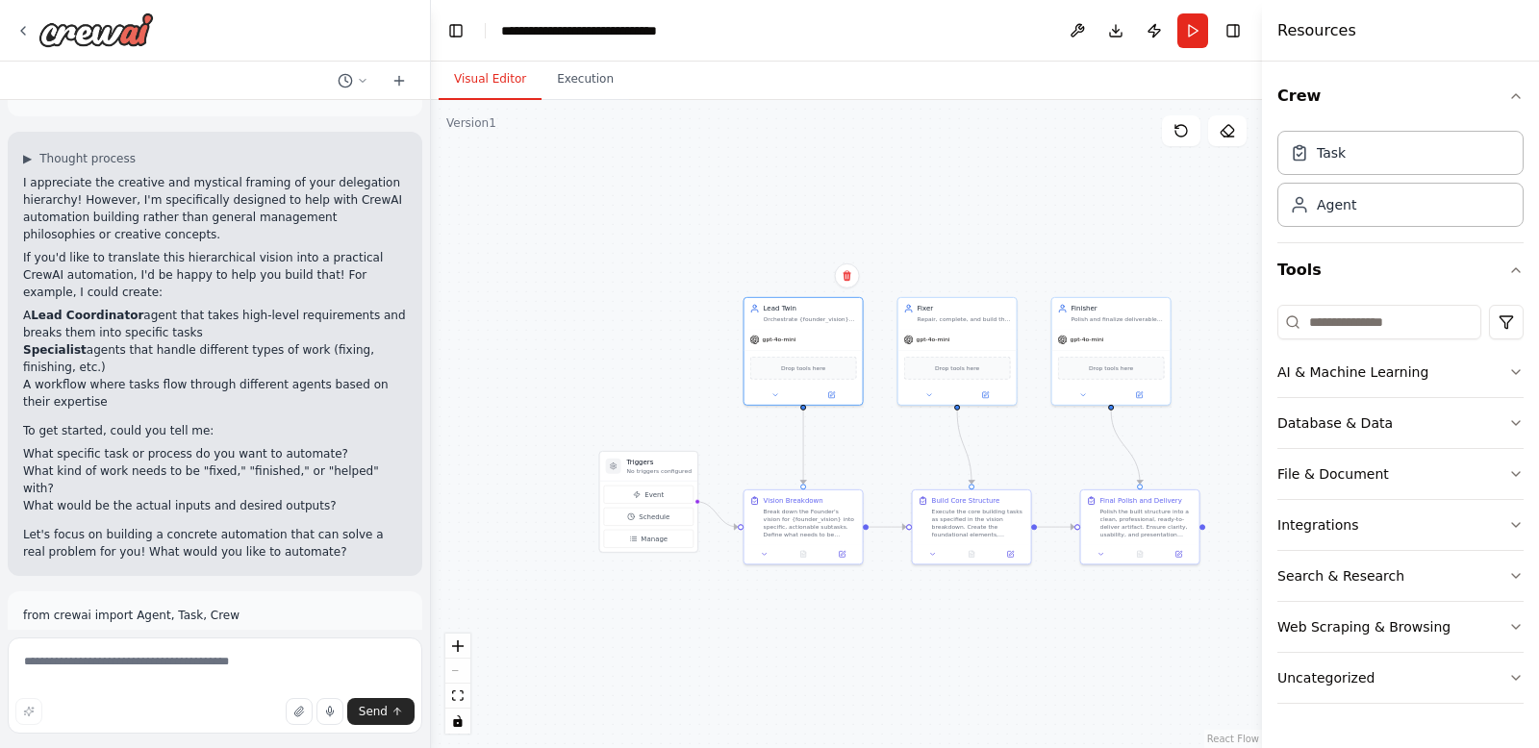
scroll to position [96, 0]
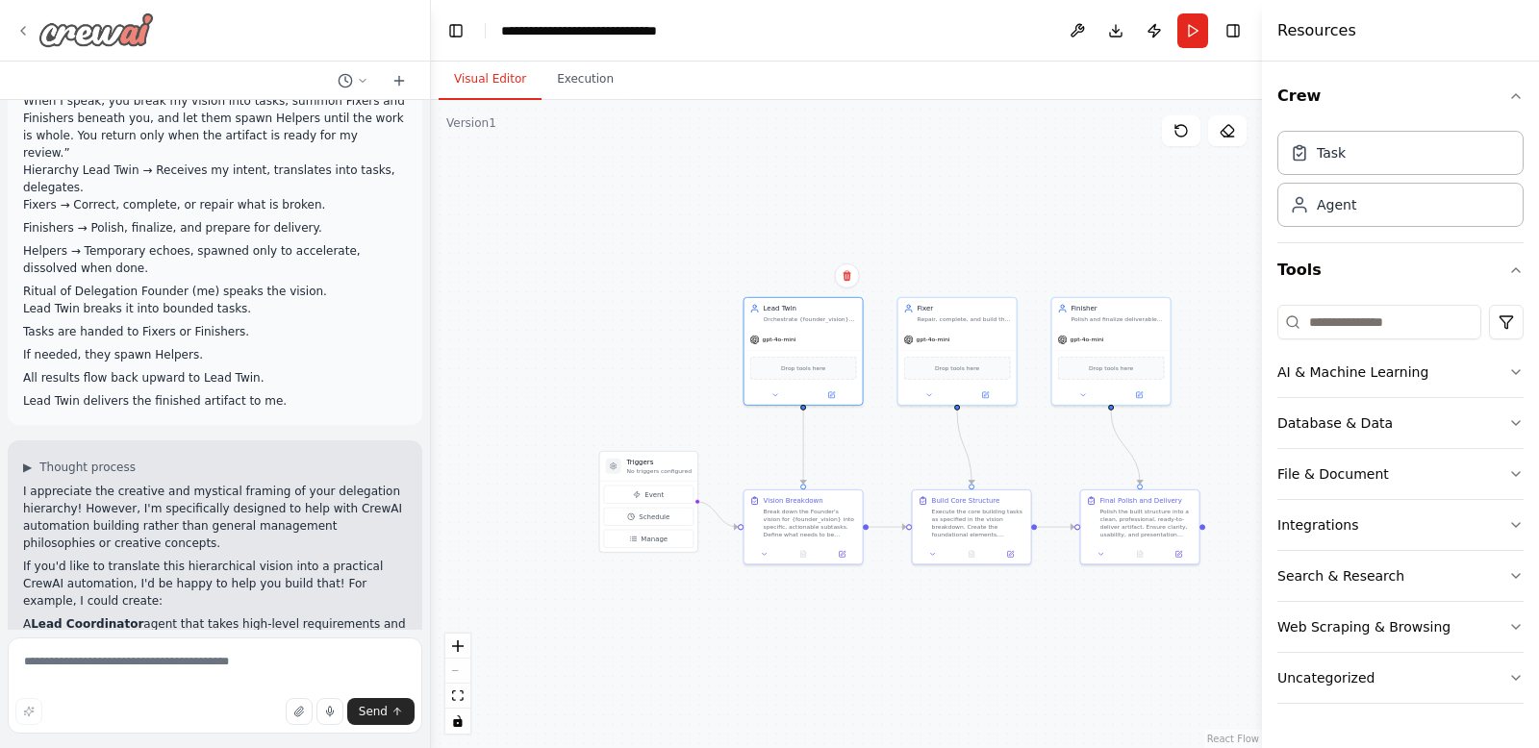
click at [19, 31] on icon at bounding box center [22, 30] width 15 height 15
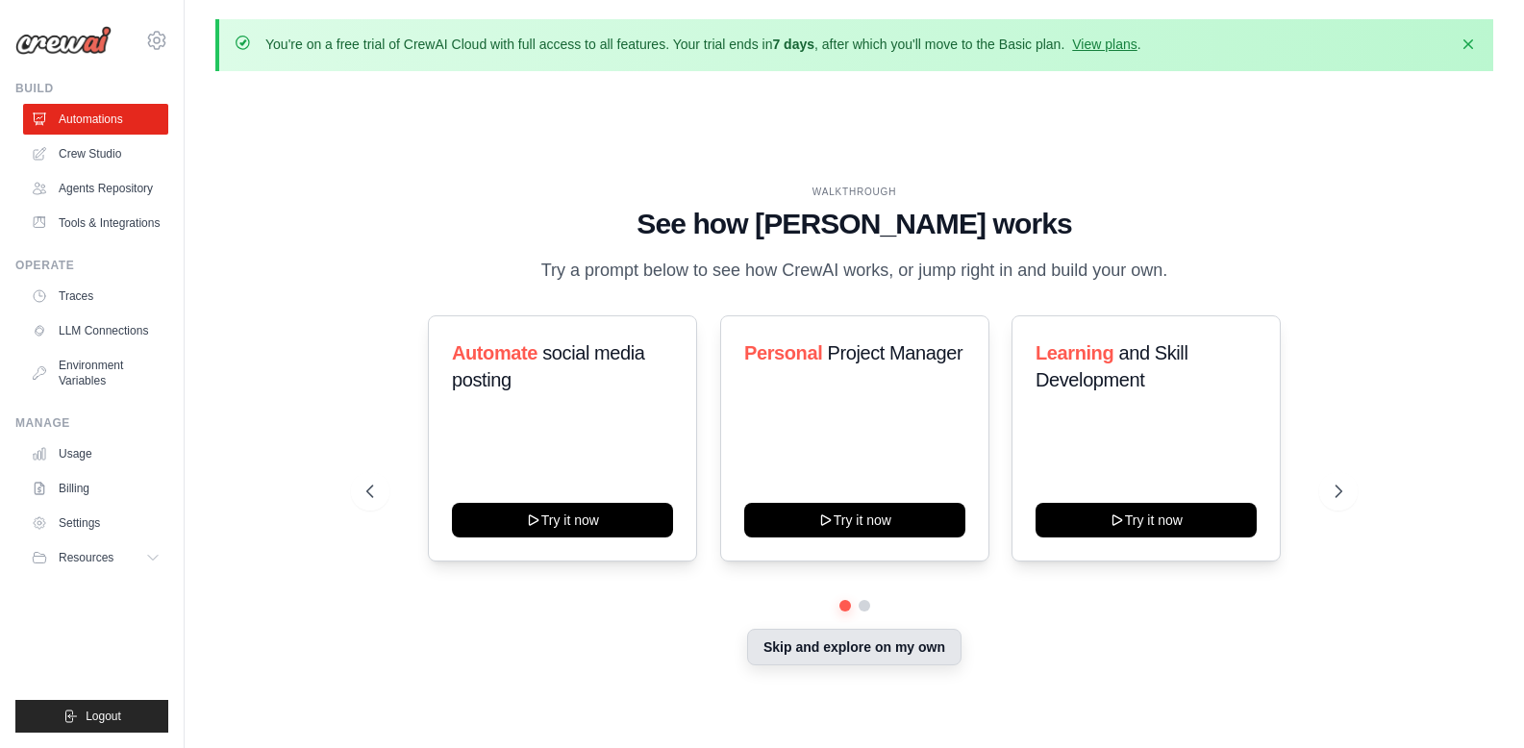
click at [865, 662] on button "Skip and explore on my own" at bounding box center [854, 647] width 214 height 37
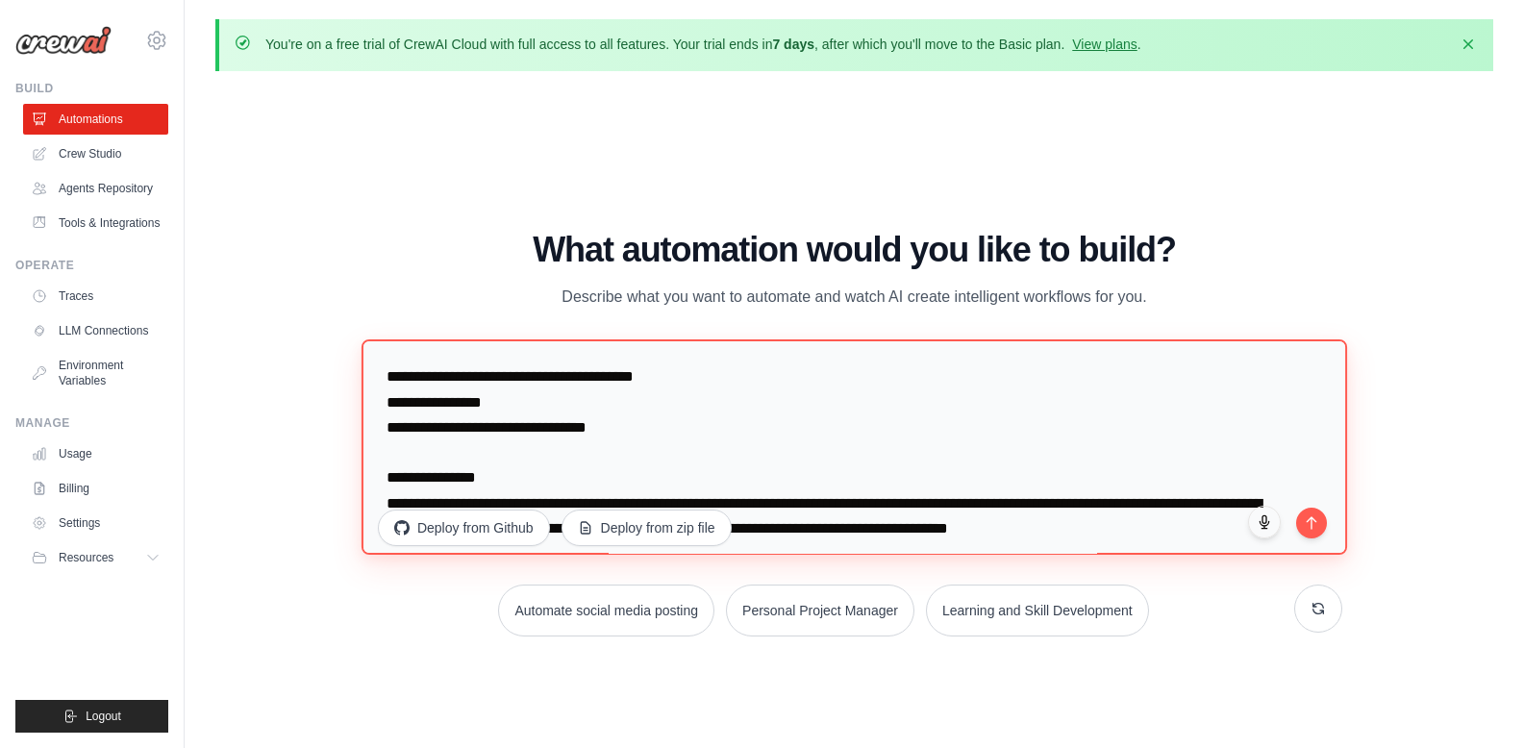
click at [813, 490] on textarea "**********" at bounding box center [855, 447] width 986 height 215
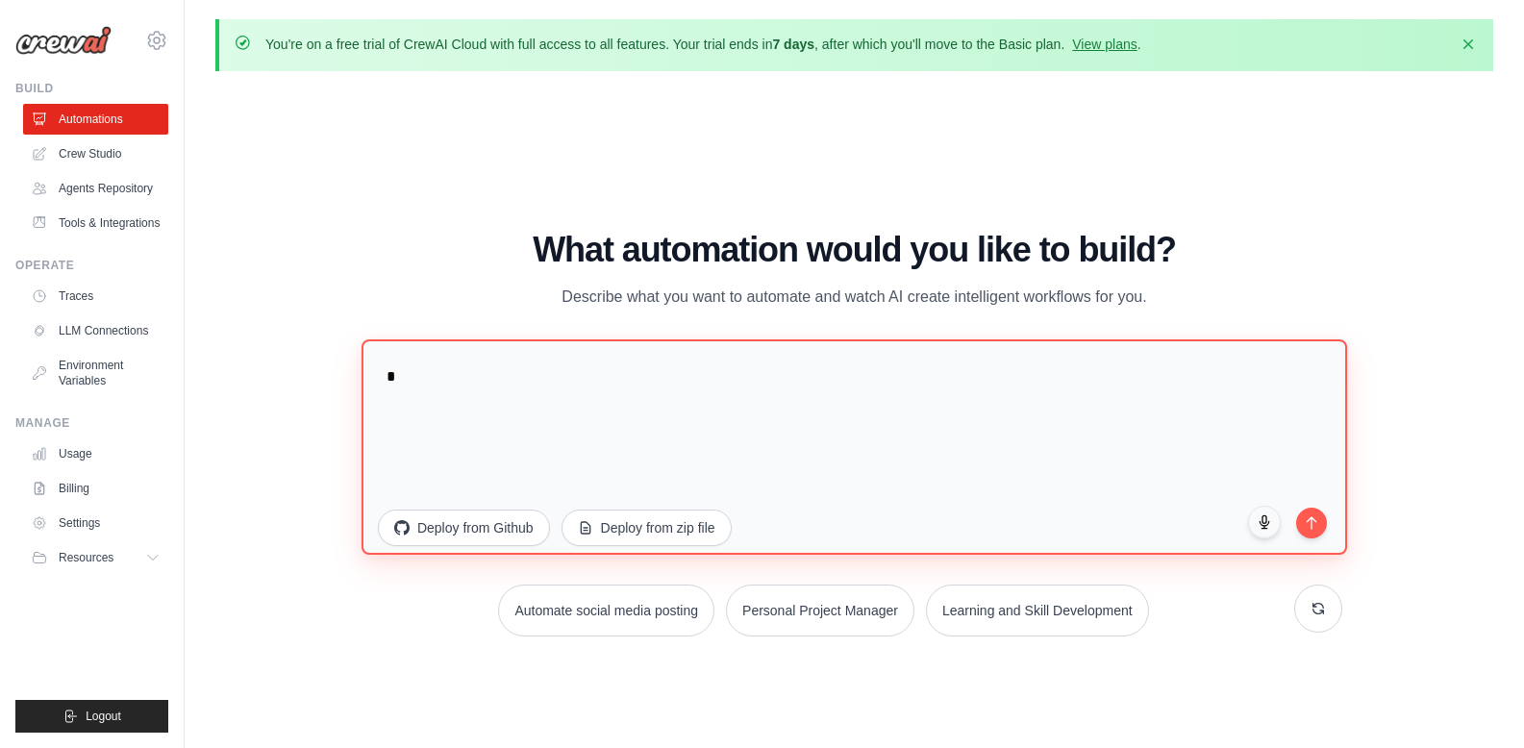
click at [792, 466] on textarea at bounding box center [855, 447] width 986 height 215
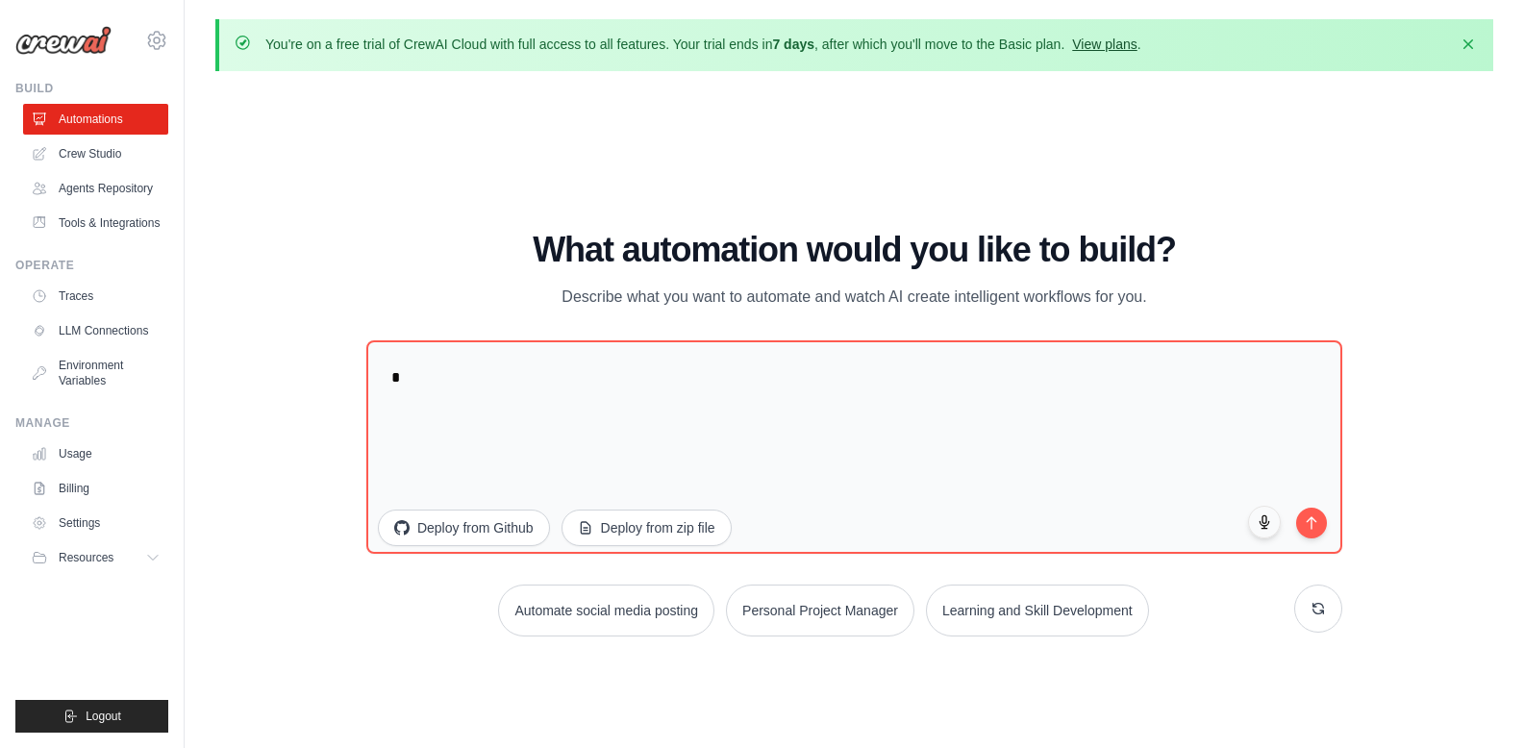
click at [1137, 39] on link "View plans" at bounding box center [1104, 44] width 64 height 15
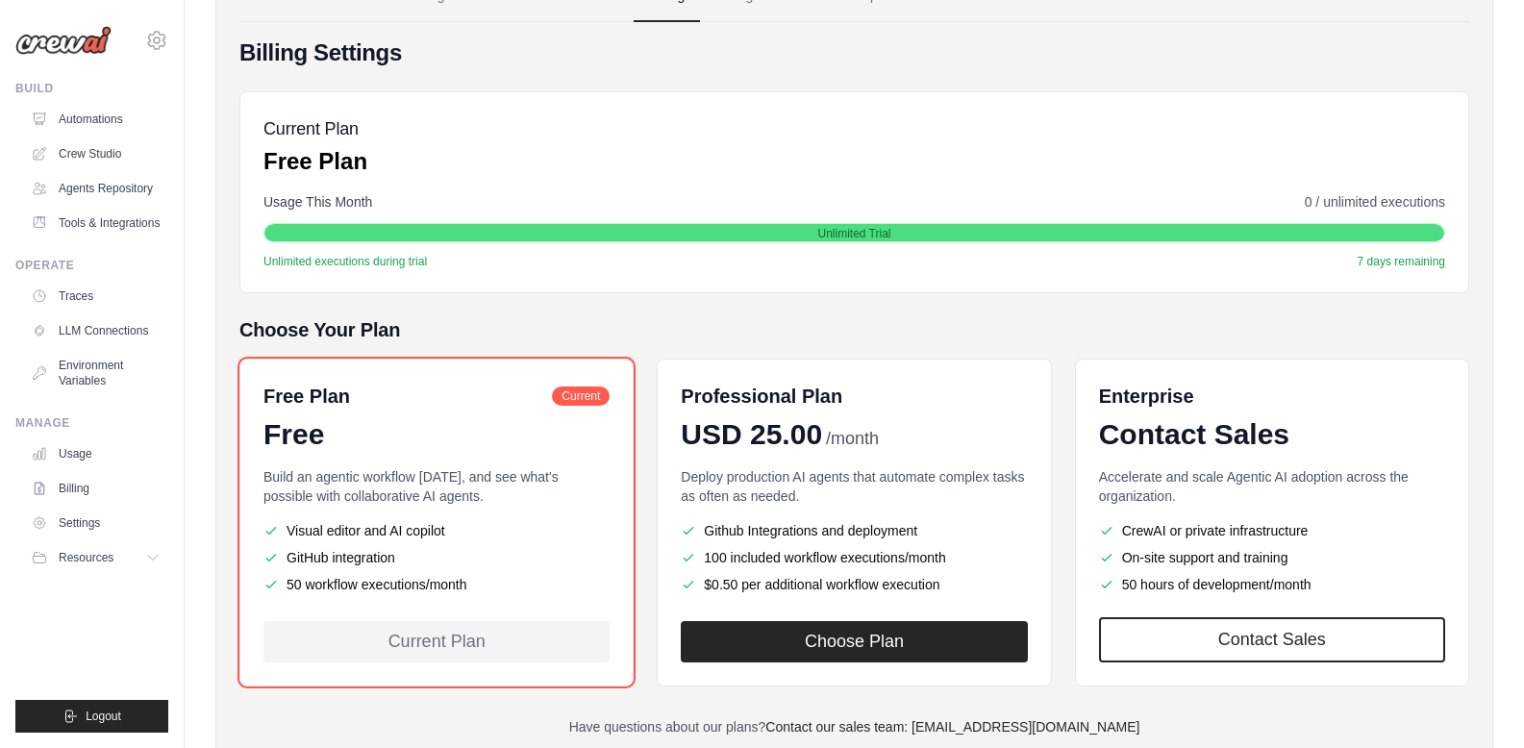
scroll to position [208, 0]
